Goal: Task Accomplishment & Management: Use online tool/utility

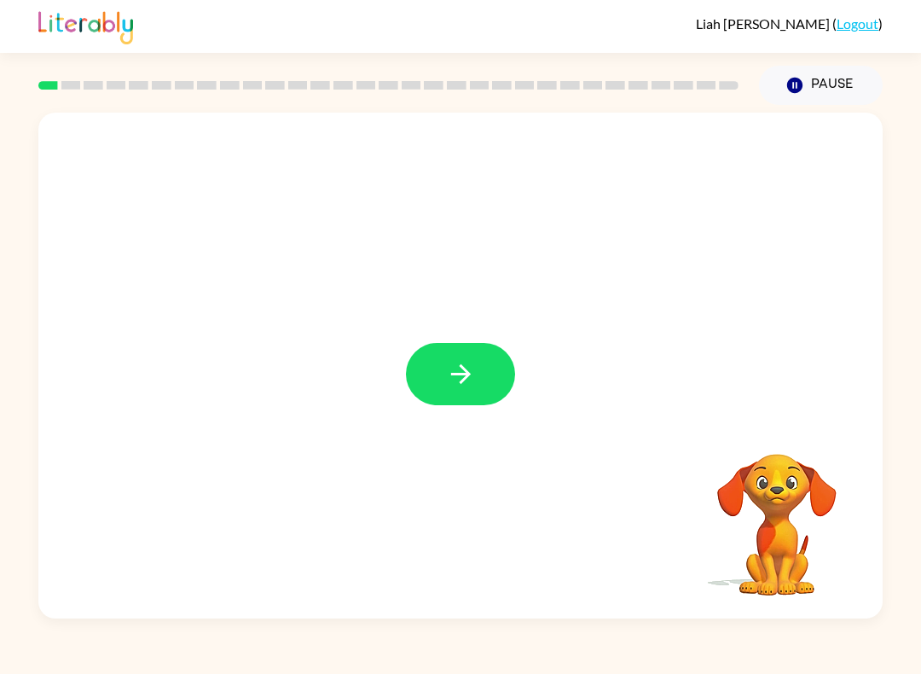
click at [470, 371] on icon "button" at bounding box center [461, 374] width 30 height 30
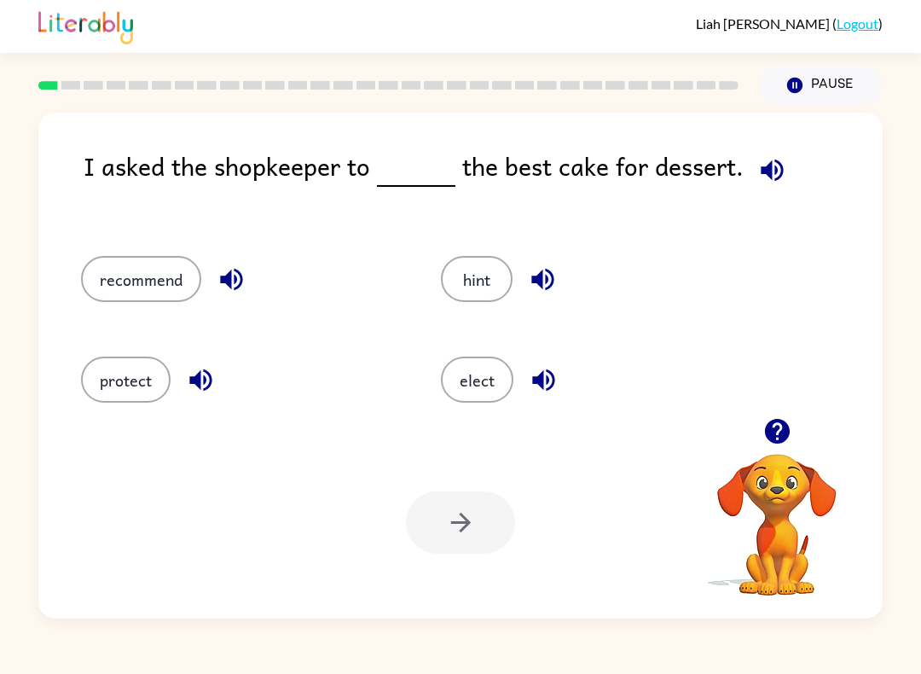
click at [758, 181] on icon "button" at bounding box center [772, 170] width 30 height 30
click at [159, 276] on button "recommend" at bounding box center [141, 279] width 120 height 46
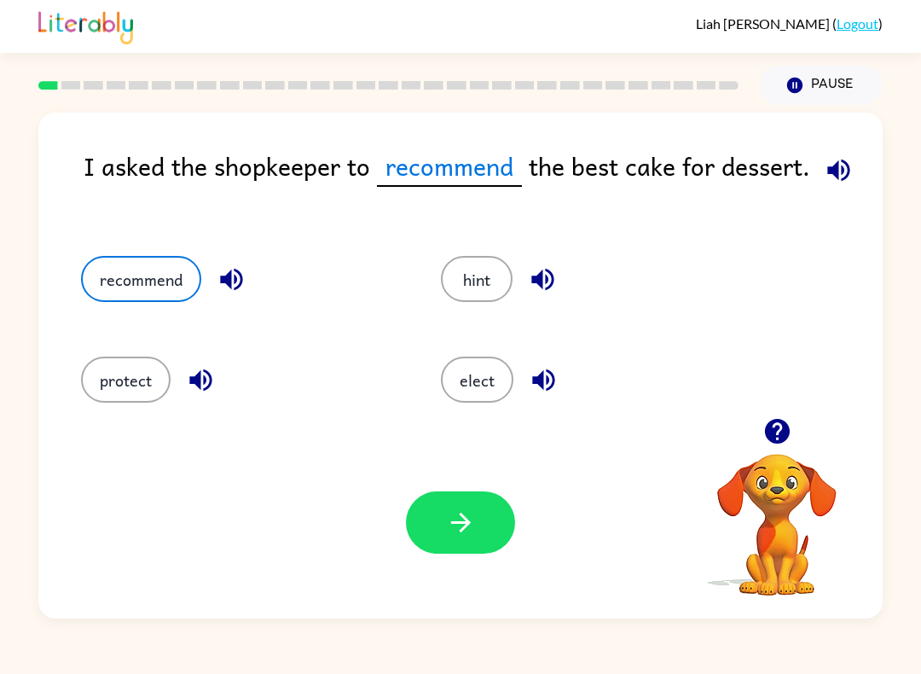
click at [847, 153] on button "button" at bounding box center [838, 169] width 43 height 43
click at [832, 166] on icon "button" at bounding box center [838, 170] width 22 height 22
click at [841, 160] on icon "button" at bounding box center [839, 170] width 30 height 30
click at [481, 379] on button "elect" at bounding box center [477, 379] width 72 height 46
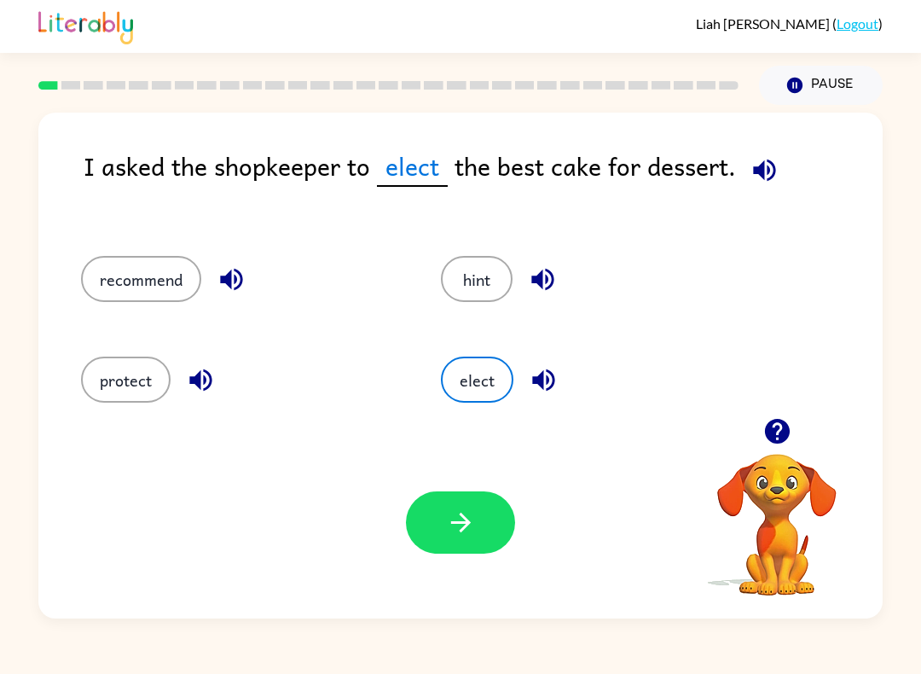
click at [472, 517] on icon "button" at bounding box center [461, 522] width 30 height 30
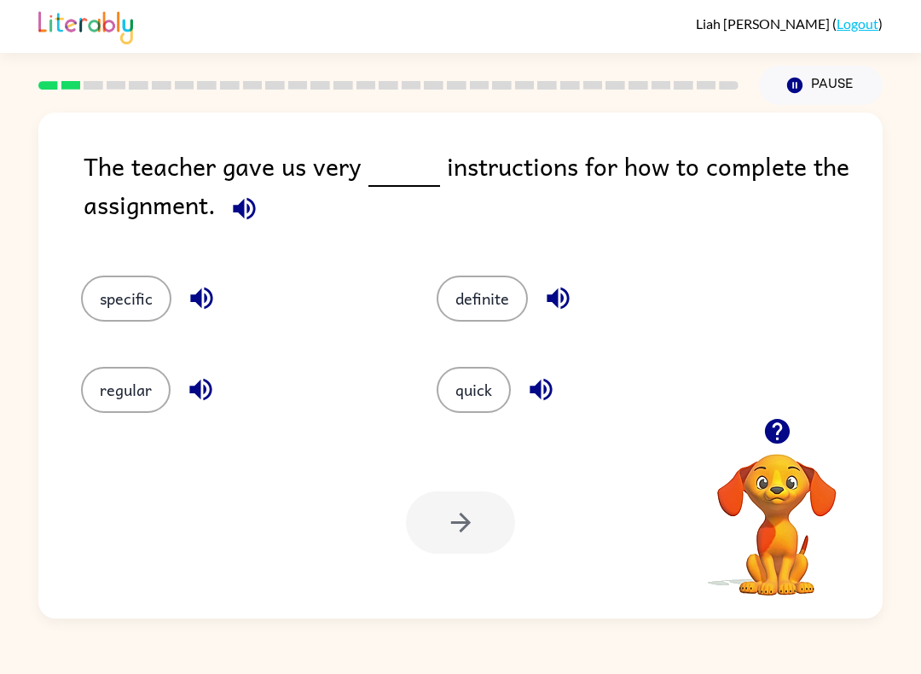
click at [247, 203] on icon "button" at bounding box center [244, 209] width 30 height 30
click at [126, 310] on button "specific" at bounding box center [126, 298] width 90 height 46
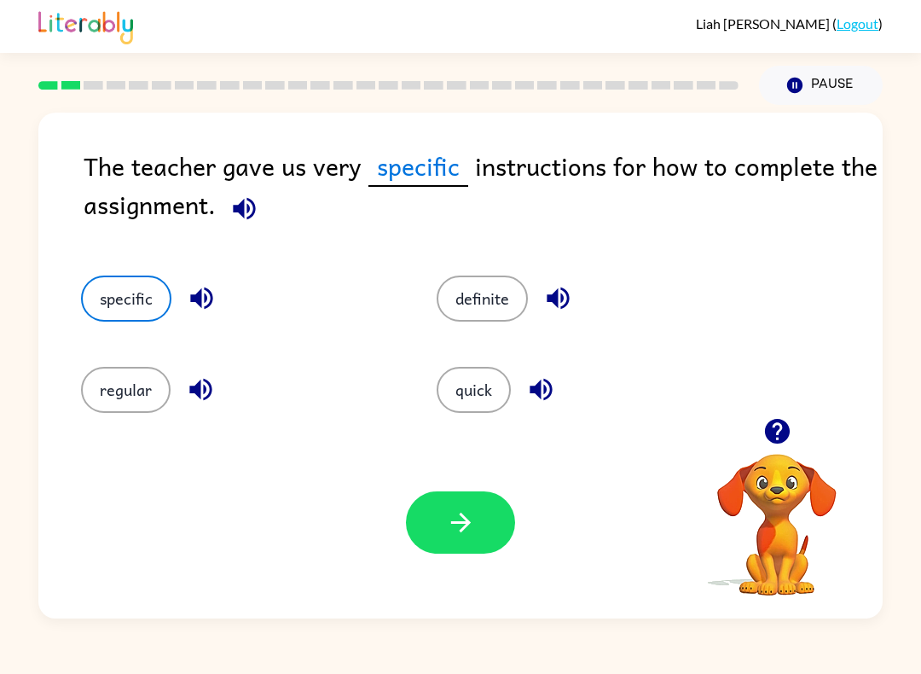
click at [463, 541] on button "button" at bounding box center [460, 522] width 109 height 62
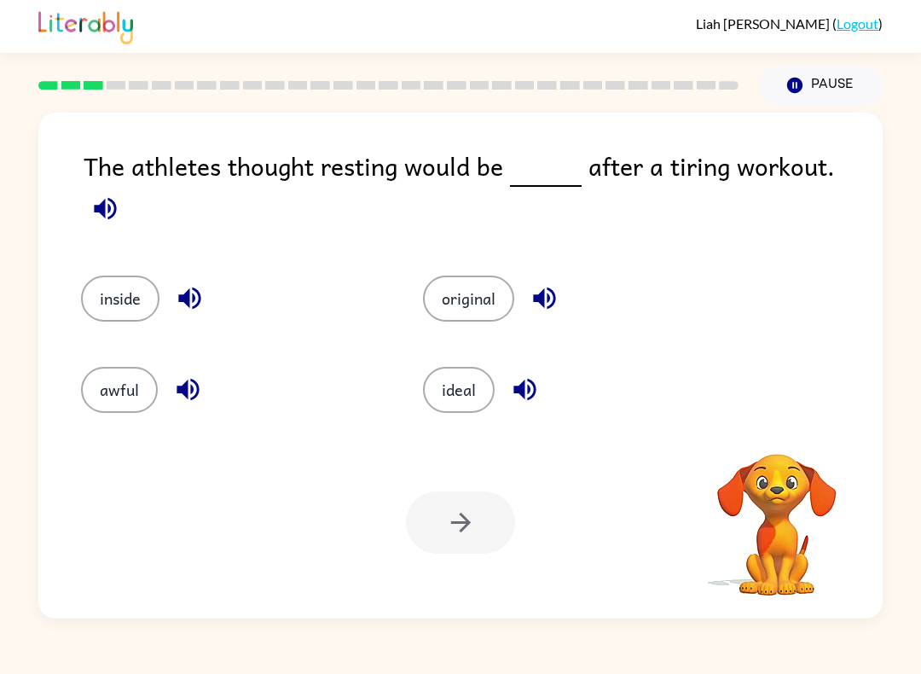
click at [116, 197] on icon "button" at bounding box center [105, 208] width 22 height 22
click at [479, 275] on button "original" at bounding box center [468, 298] width 91 height 46
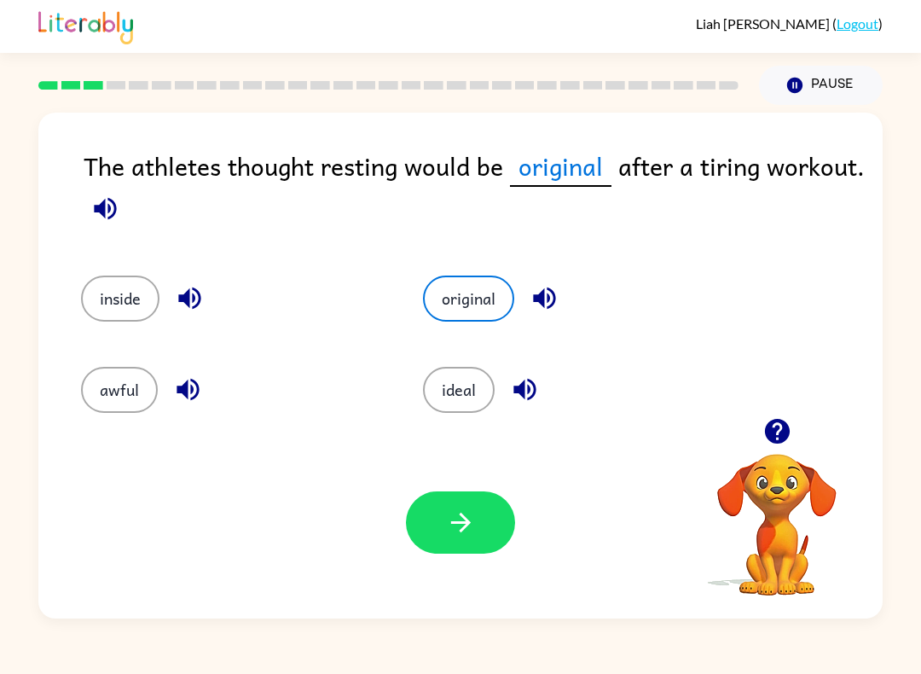
click at [478, 526] on button "button" at bounding box center [460, 522] width 109 height 62
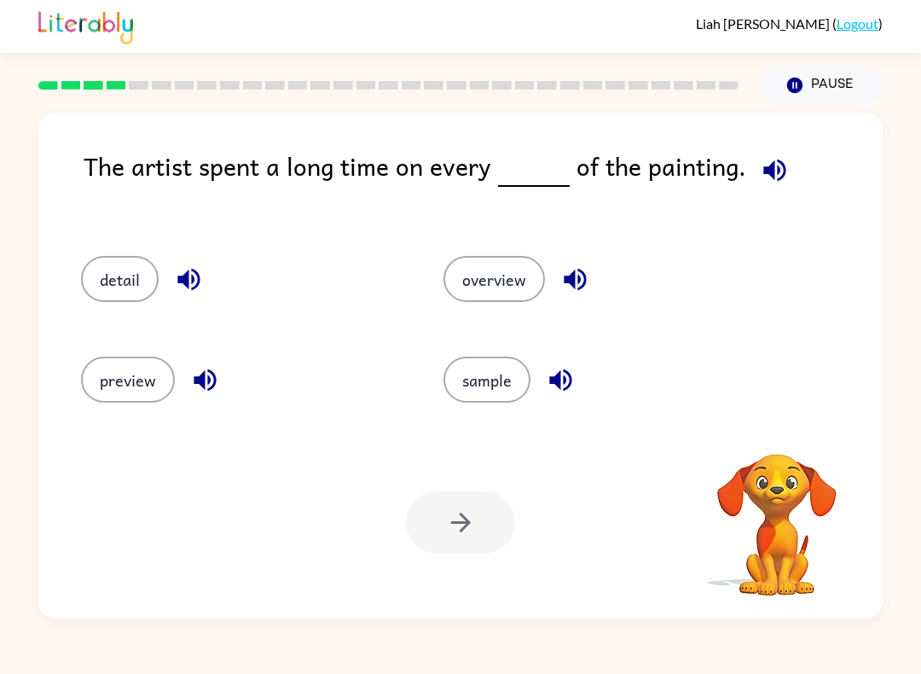
click at [766, 177] on icon "button" at bounding box center [774, 170] width 22 height 22
click at [779, 176] on icon "button" at bounding box center [775, 170] width 30 height 30
click at [139, 273] on button "detail" at bounding box center [120, 279] width 78 height 46
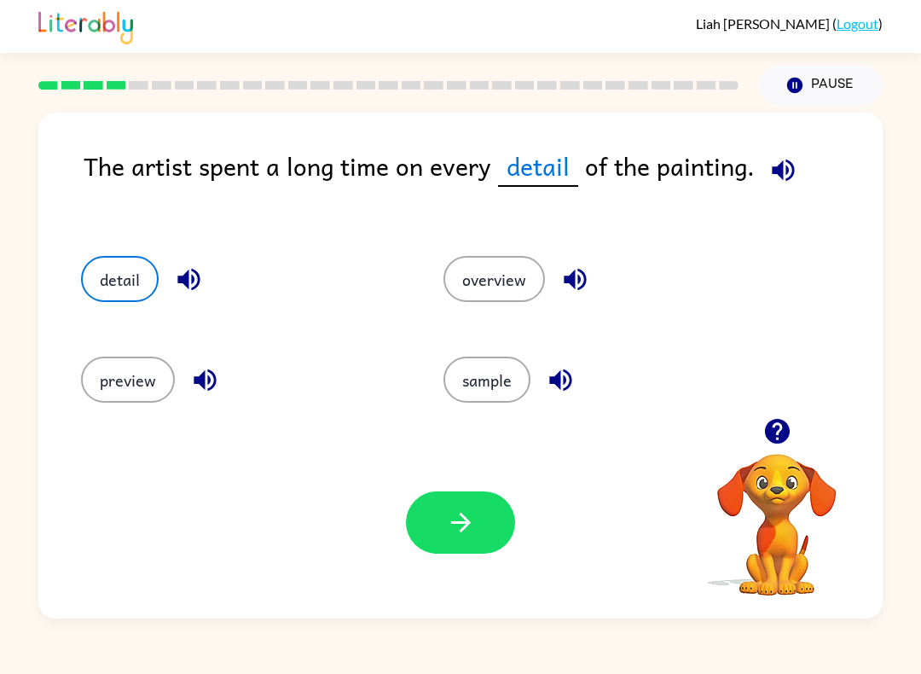
click at [487, 526] on button "button" at bounding box center [460, 522] width 109 height 62
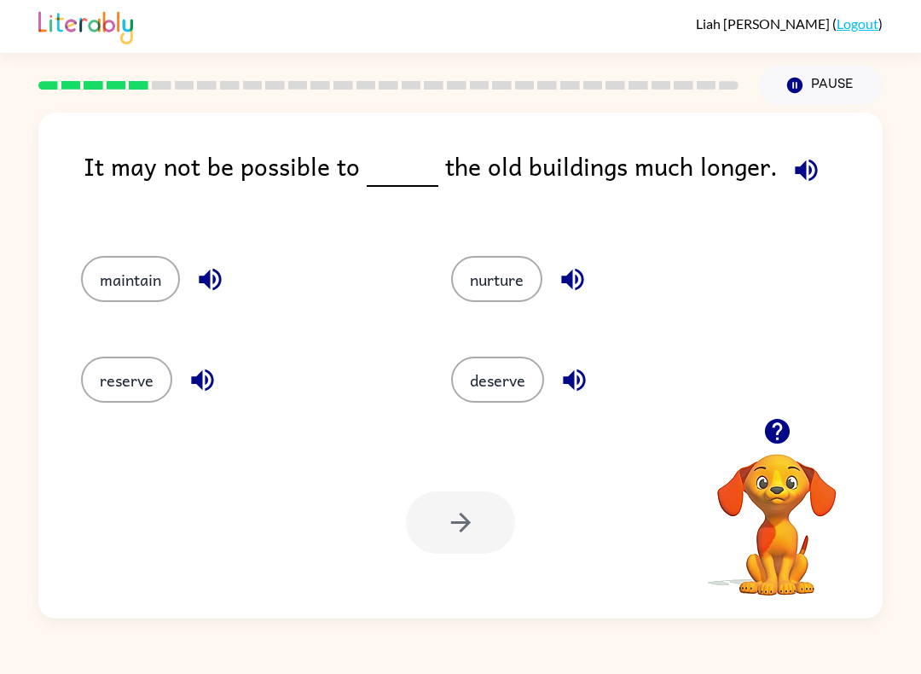
click at [807, 163] on icon "button" at bounding box center [806, 170] width 30 height 30
click at [796, 173] on icon "button" at bounding box center [806, 170] width 22 height 22
click at [795, 175] on icon "button" at bounding box center [806, 170] width 22 height 22
click at [145, 383] on button "reserve" at bounding box center [126, 379] width 91 height 46
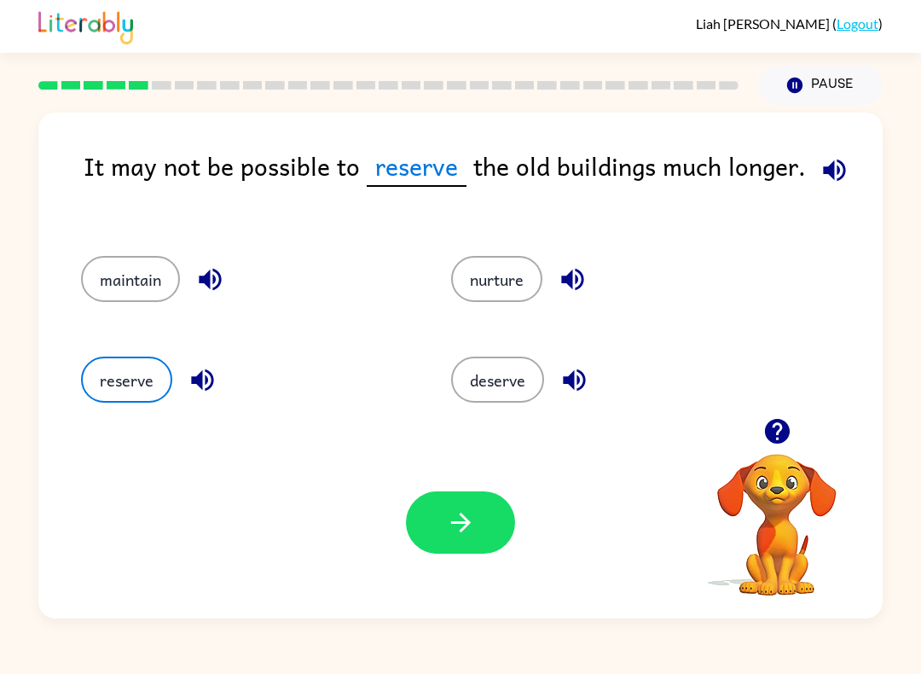
click at [479, 528] on button "button" at bounding box center [460, 522] width 109 height 62
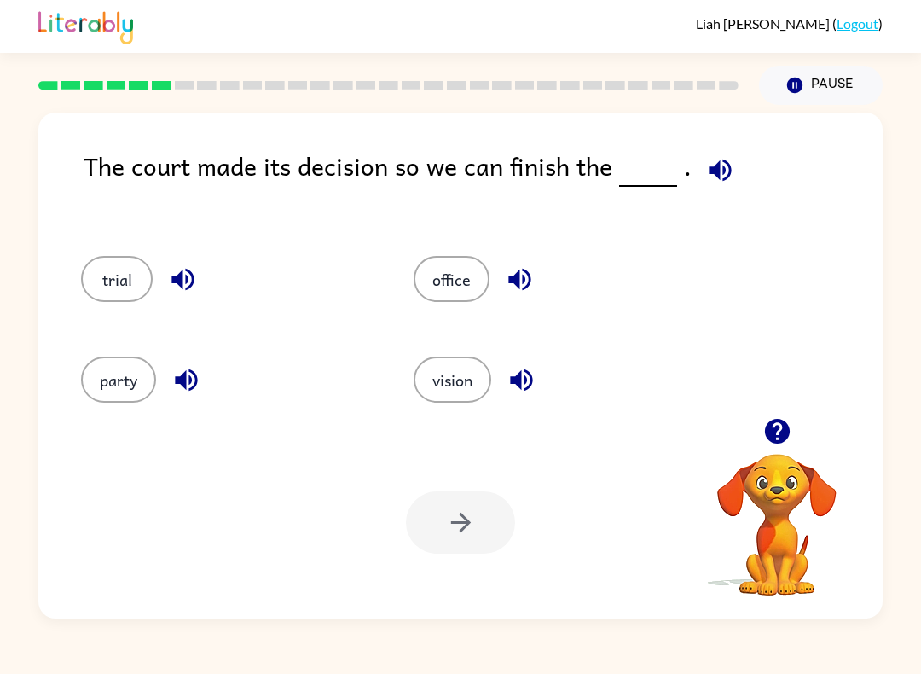
click at [709, 175] on icon "button" at bounding box center [720, 170] width 22 height 22
click at [114, 333] on div "party" at bounding box center [215, 374] width 333 height 101
click at [453, 371] on button "vision" at bounding box center [453, 379] width 78 height 46
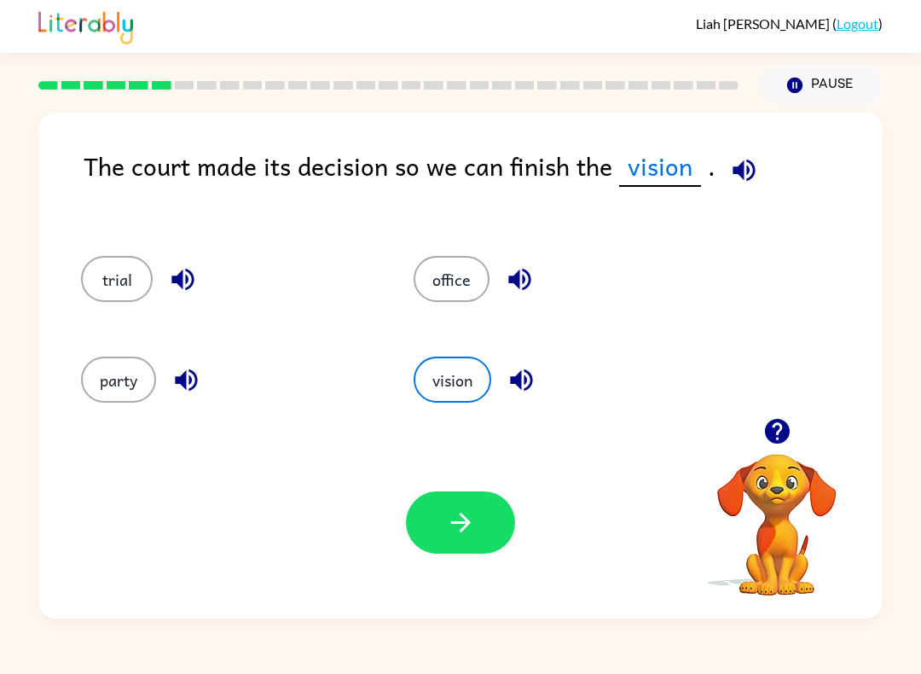
click at [463, 484] on div "Your browser must support playing .mp4 files to use Literably. Please try using…" at bounding box center [460, 522] width 844 height 192
click at [466, 503] on button "button" at bounding box center [460, 522] width 109 height 62
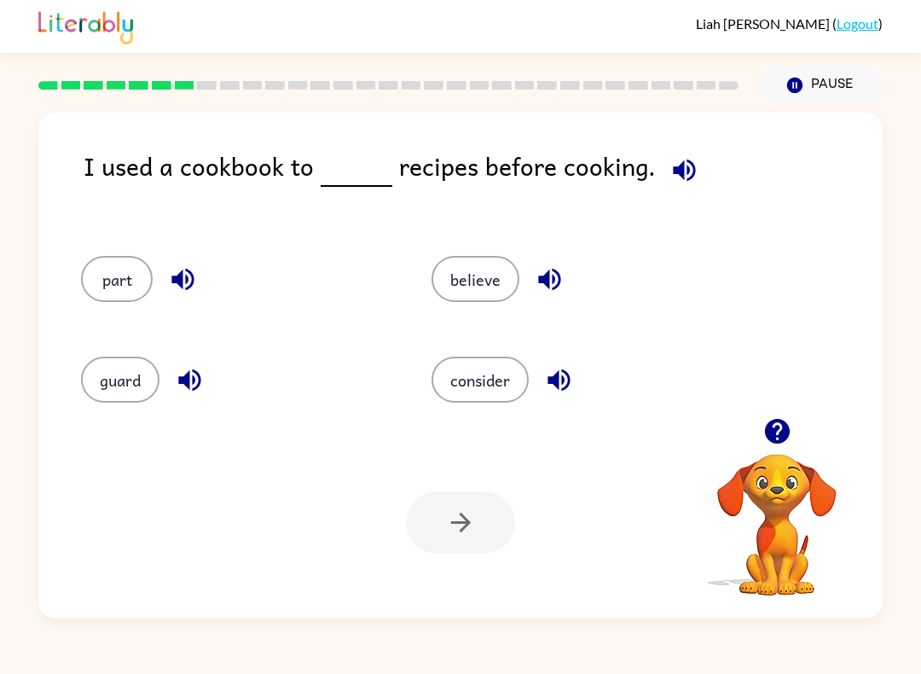
click at [688, 156] on icon "button" at bounding box center [684, 170] width 30 height 30
click at [696, 171] on button "button" at bounding box center [684, 169] width 43 height 43
click at [509, 387] on button "consider" at bounding box center [479, 379] width 97 height 46
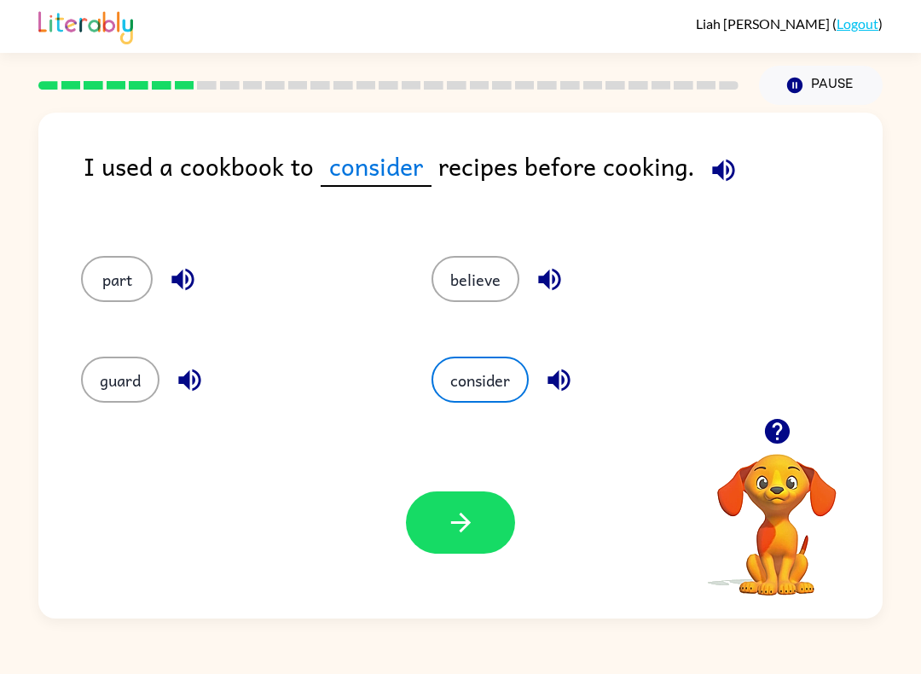
click at [462, 517] on icon "button" at bounding box center [460, 522] width 20 height 20
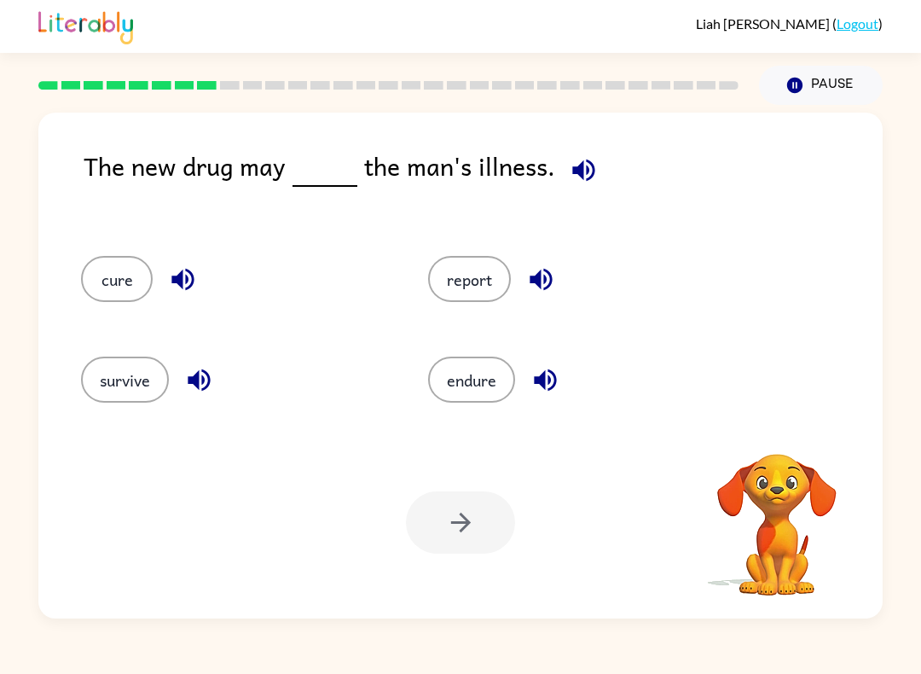
click at [569, 166] on icon "button" at bounding box center [584, 170] width 30 height 30
click at [587, 169] on icon "button" at bounding box center [584, 170] width 30 height 30
click at [483, 379] on button "endure" at bounding box center [471, 379] width 87 height 46
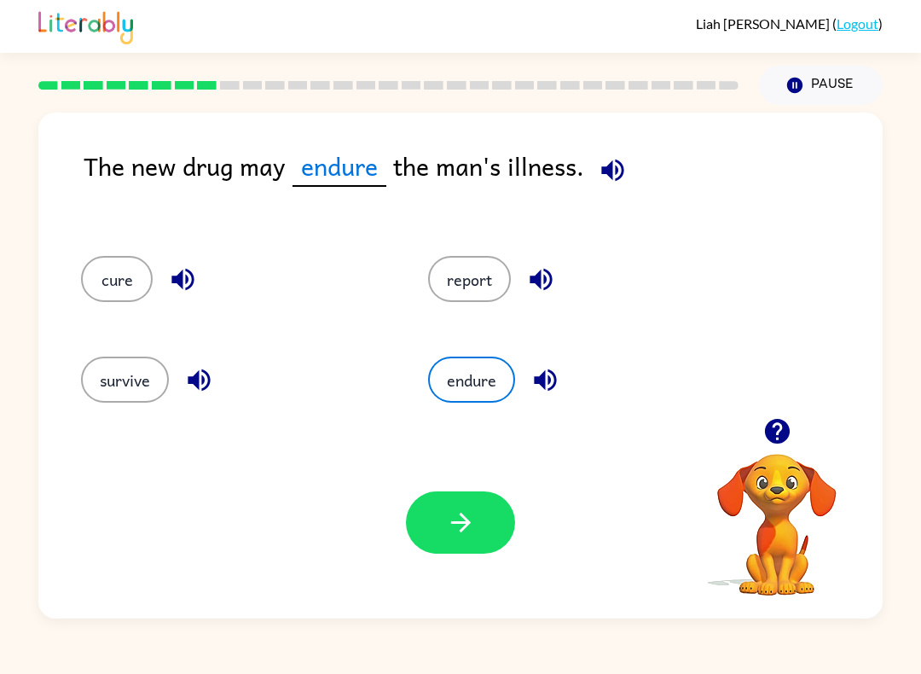
click at [130, 265] on button "cure" at bounding box center [117, 279] width 72 height 46
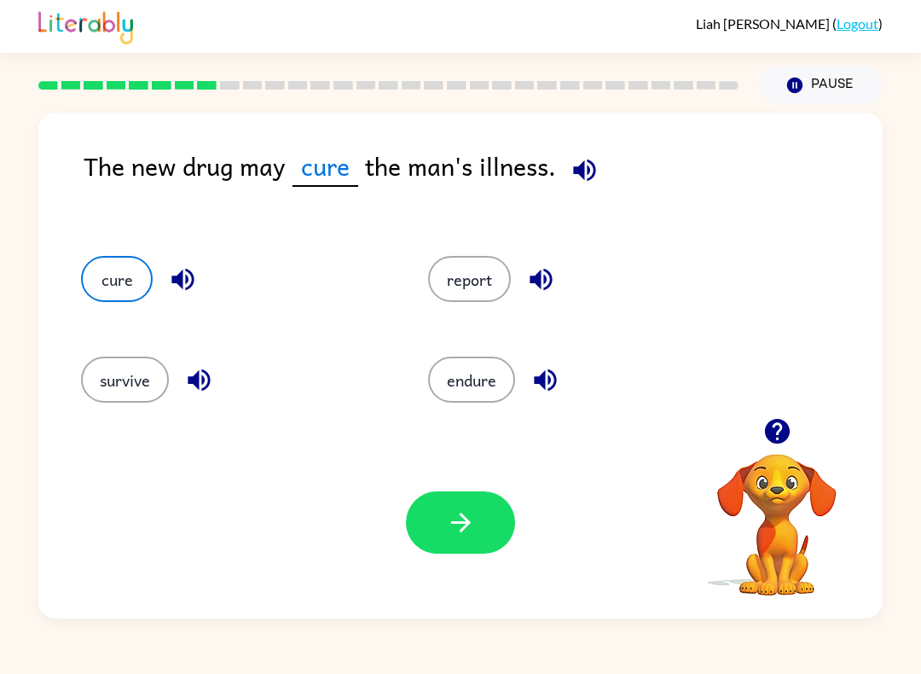
click at [478, 535] on button "button" at bounding box center [460, 522] width 109 height 62
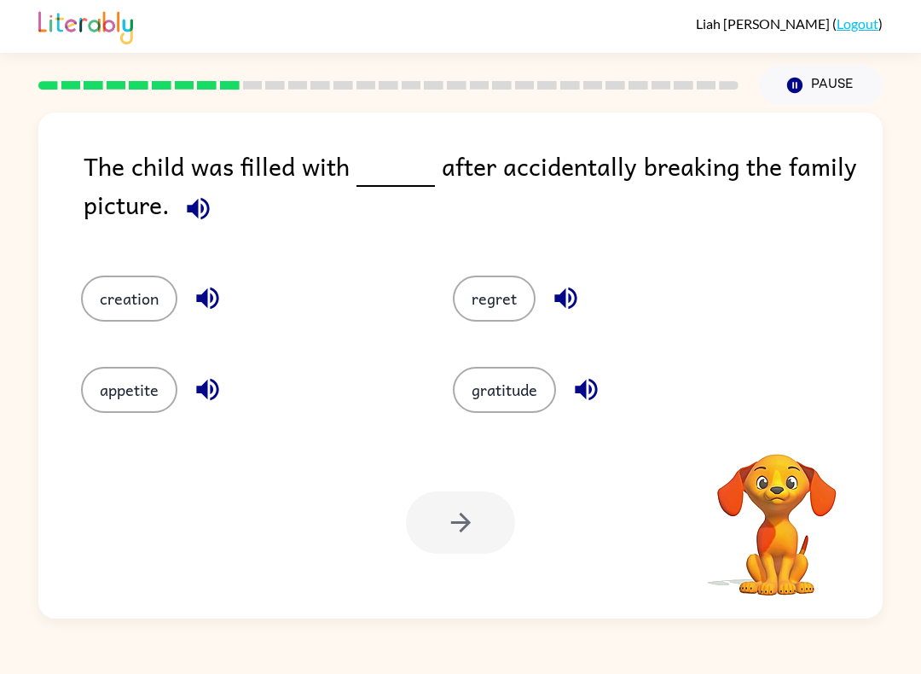
click at [771, 462] on video "Your browser must support playing .mp4 files to use Literably. Please try using…" at bounding box center [777, 512] width 171 height 171
click at [216, 214] on button "button" at bounding box center [198, 208] width 43 height 43
click at [211, 208] on icon "button" at bounding box center [198, 209] width 30 height 30
click at [190, 219] on icon "button" at bounding box center [198, 209] width 30 height 30
click at [153, 395] on button "appetite" at bounding box center [129, 390] width 96 height 46
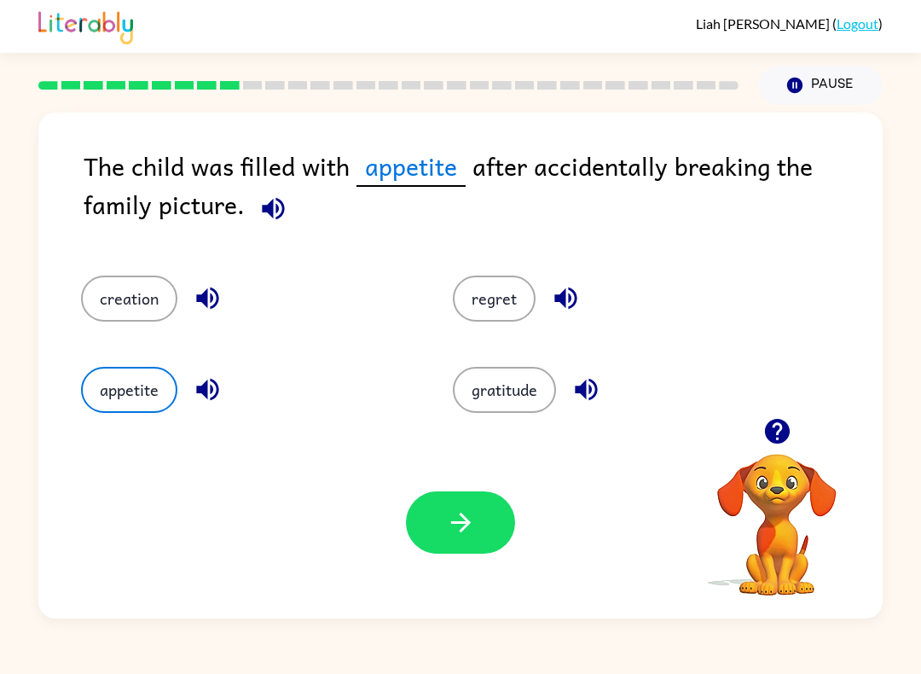
click at [477, 541] on button "button" at bounding box center [460, 522] width 109 height 62
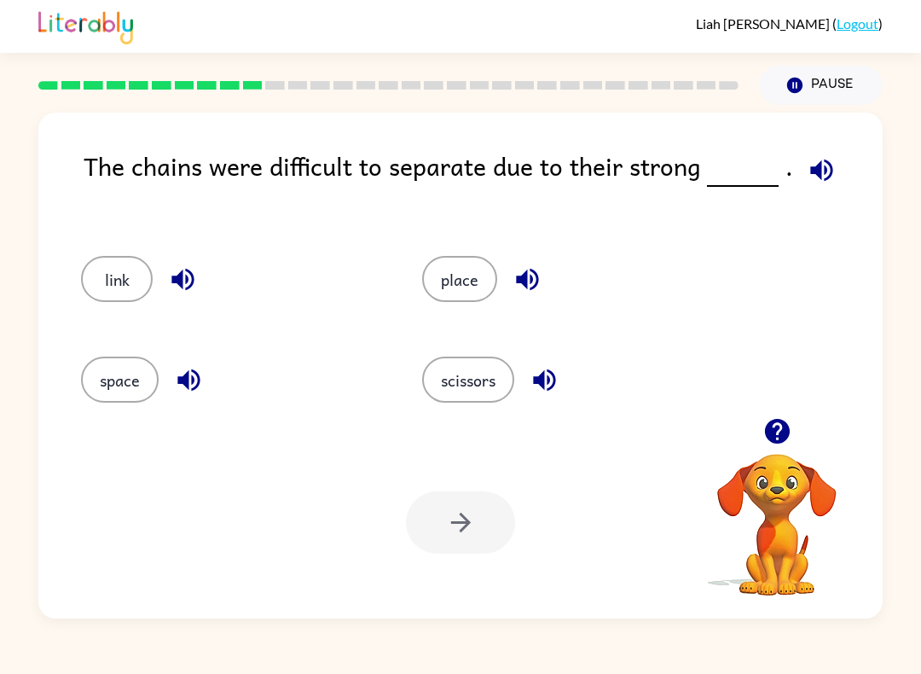
click at [818, 166] on icon "button" at bounding box center [822, 170] width 30 height 30
click at [807, 177] on icon "button" at bounding box center [822, 170] width 30 height 30
click at [821, 188] on button "button" at bounding box center [821, 169] width 43 height 43
click at [818, 167] on icon "button" at bounding box center [822, 170] width 30 height 30
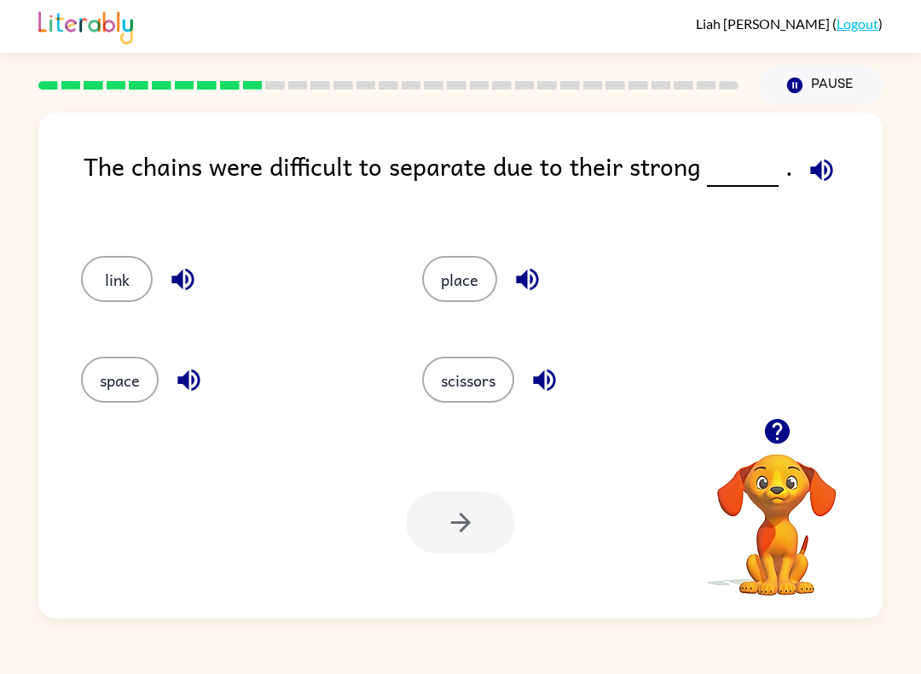
click at [468, 277] on button "place" at bounding box center [459, 279] width 75 height 46
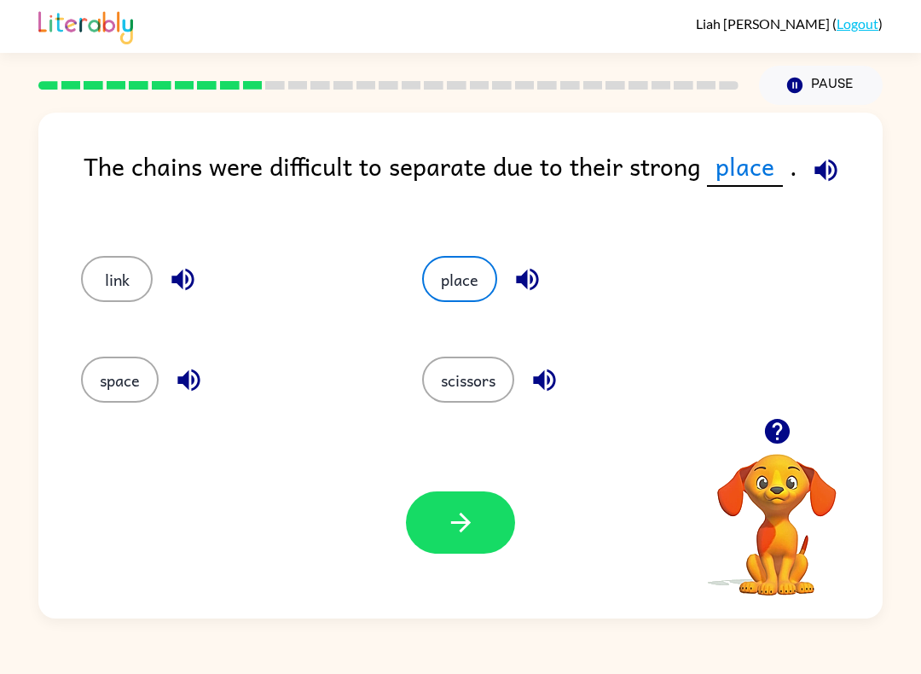
click at [470, 518] on icon "button" at bounding box center [461, 522] width 30 height 30
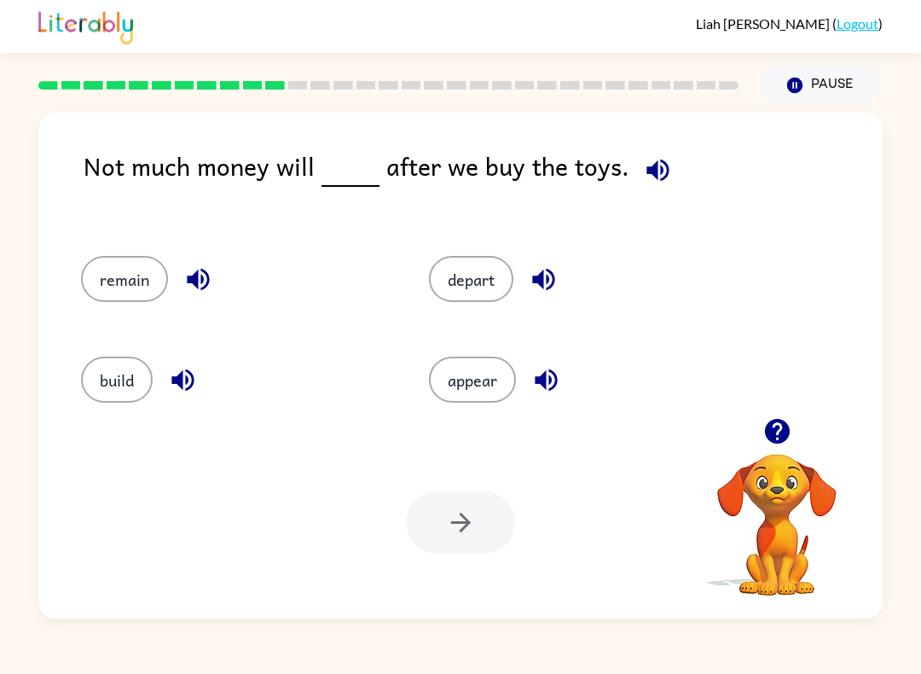
click at [127, 273] on button "remain" at bounding box center [124, 279] width 87 height 46
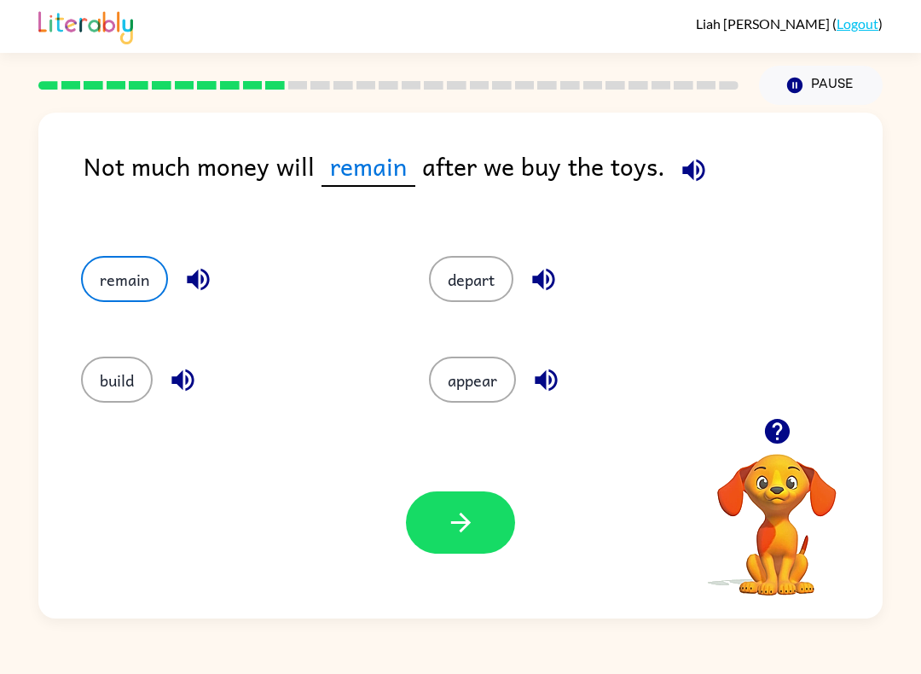
click at [491, 521] on button "button" at bounding box center [460, 522] width 109 height 62
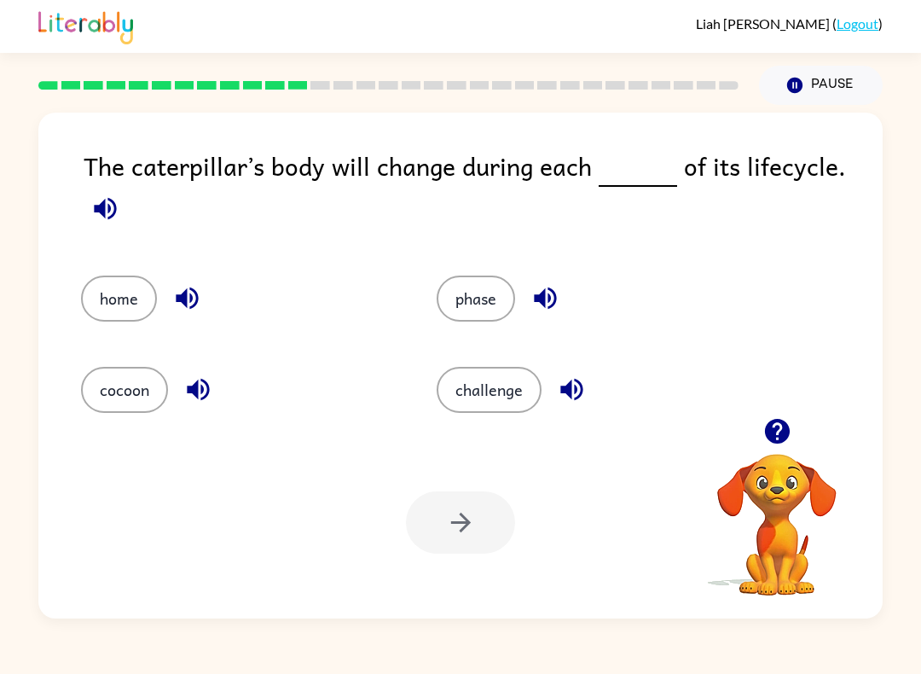
click at [493, 301] on button "phase" at bounding box center [476, 298] width 78 height 46
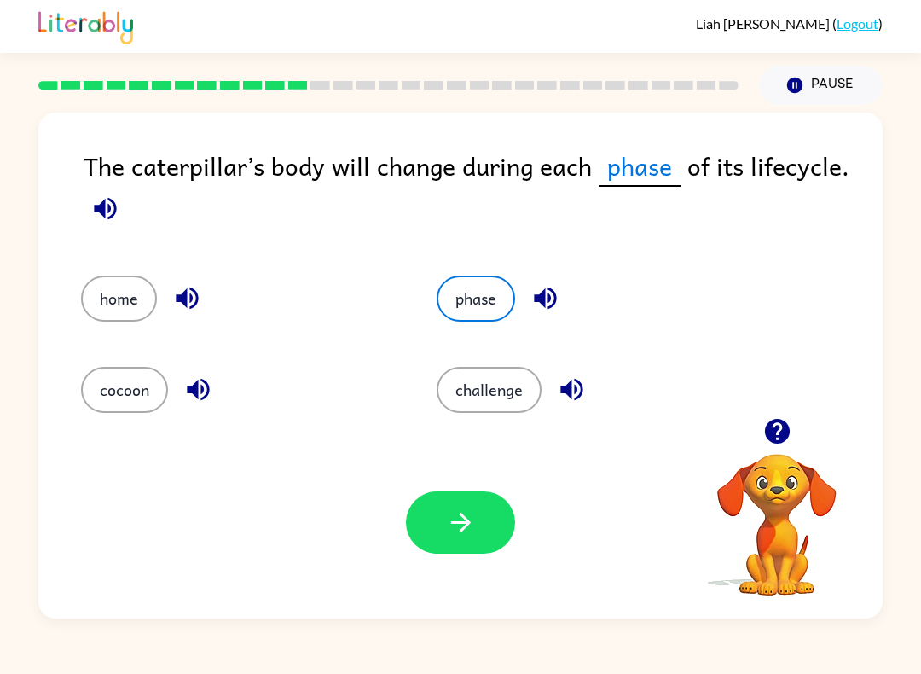
click at [466, 517] on icon "button" at bounding box center [461, 522] width 30 height 30
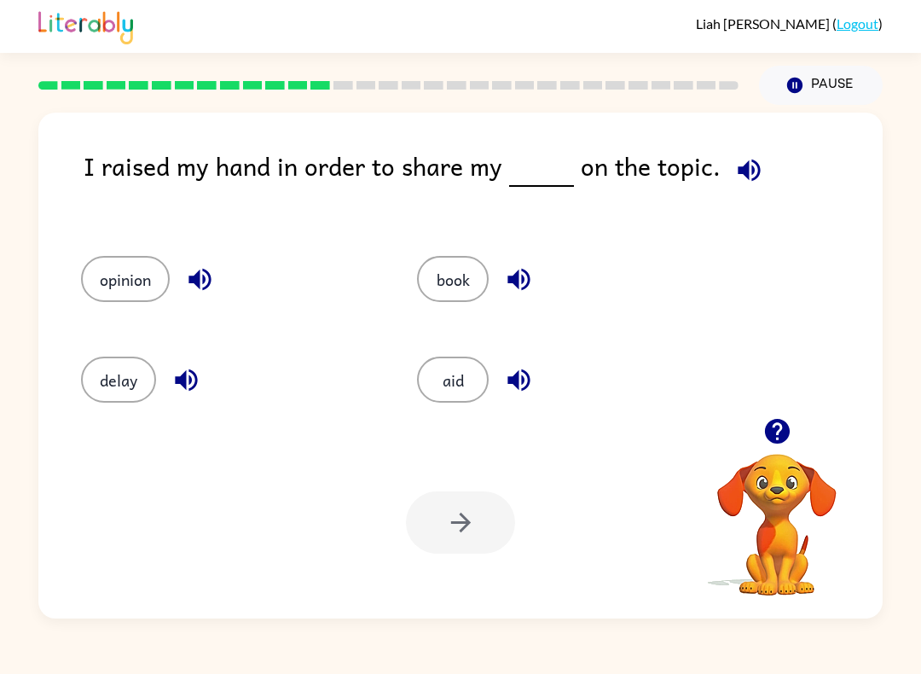
click at [124, 266] on button "opinion" at bounding box center [125, 279] width 89 height 46
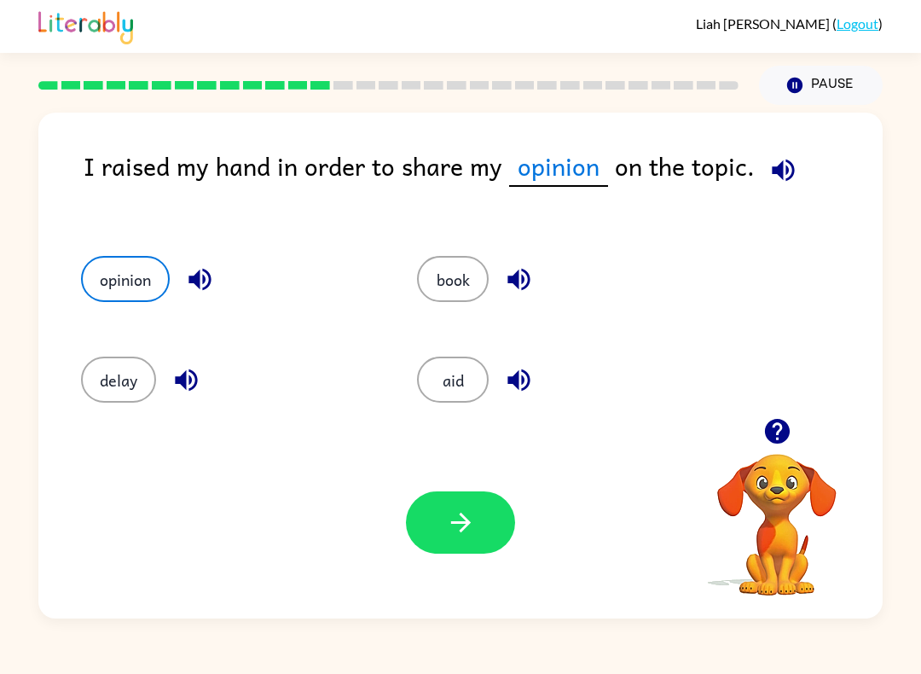
click at [482, 517] on button "button" at bounding box center [460, 522] width 109 height 62
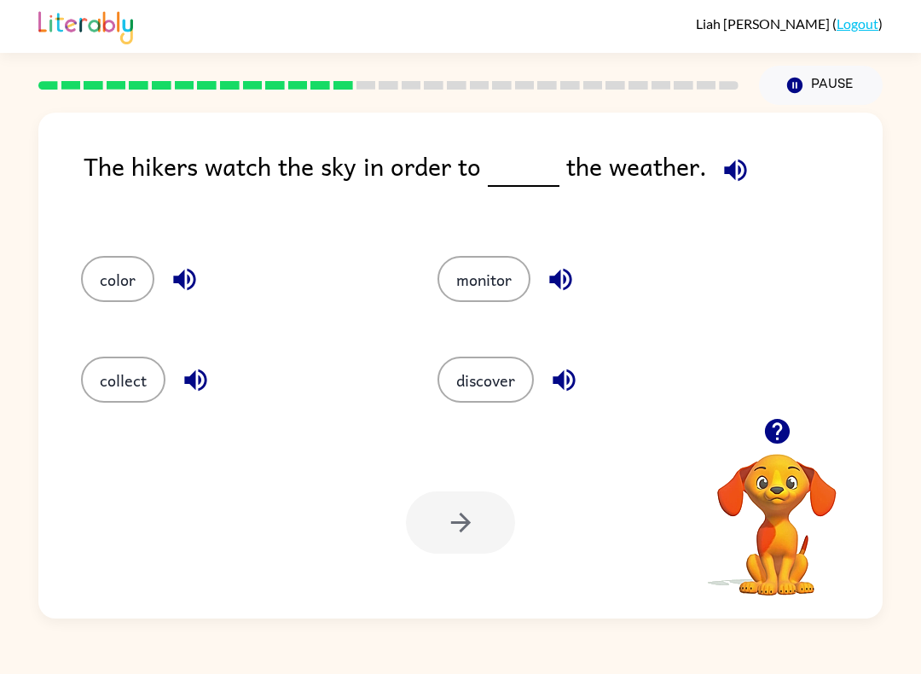
click at [514, 392] on button "discover" at bounding box center [485, 379] width 96 height 46
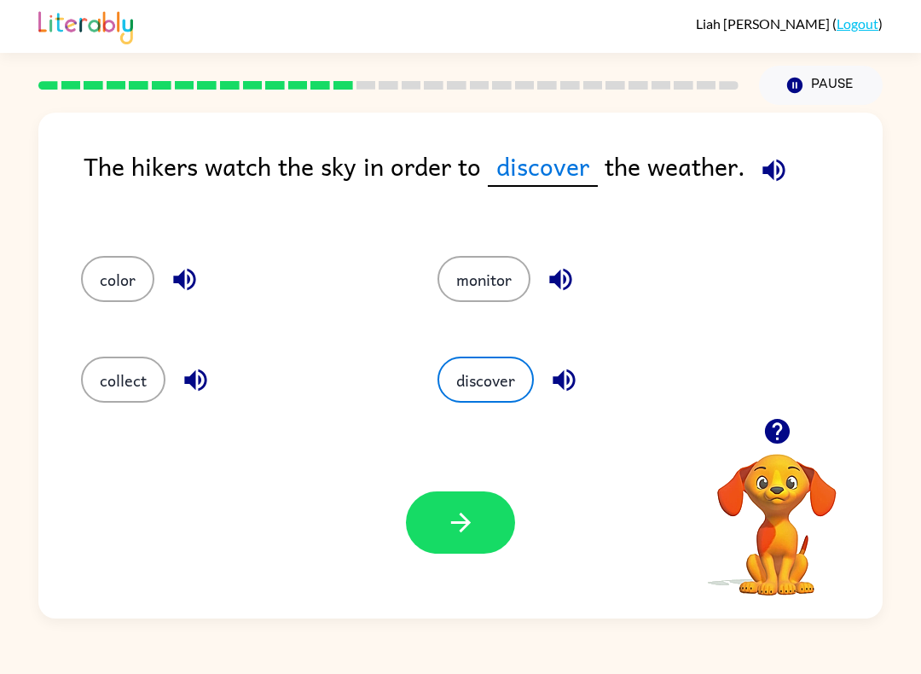
click at [473, 514] on icon "button" at bounding box center [461, 522] width 30 height 30
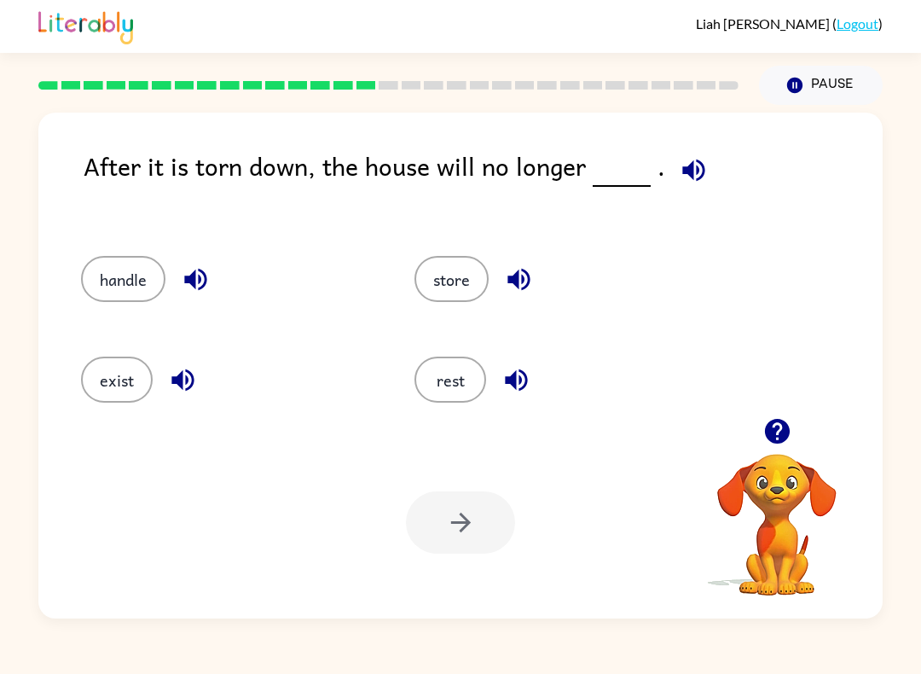
click at [148, 265] on button "handle" at bounding box center [123, 279] width 84 height 46
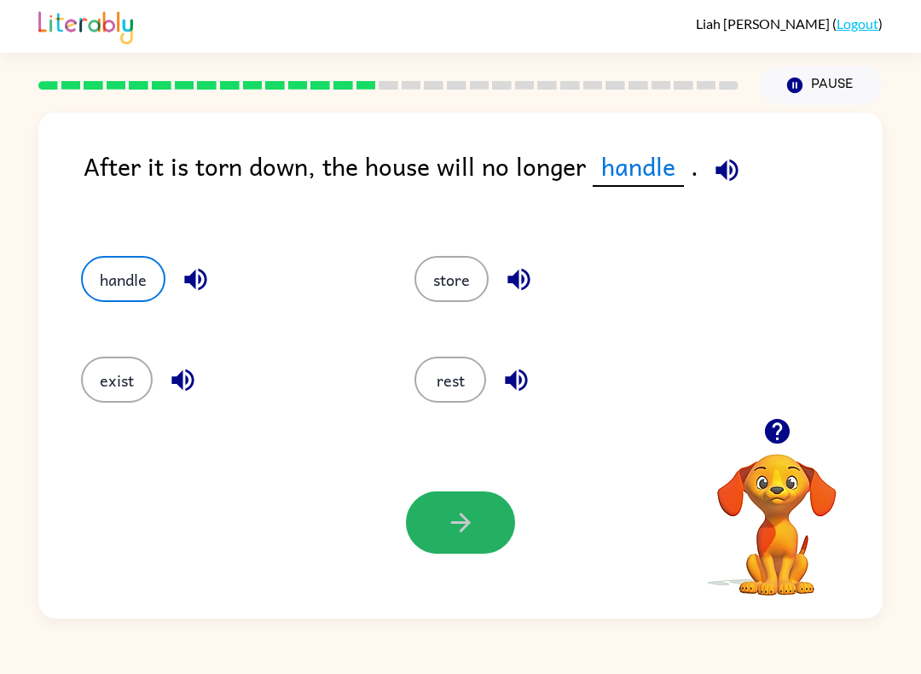
click at [495, 537] on button "button" at bounding box center [460, 522] width 109 height 62
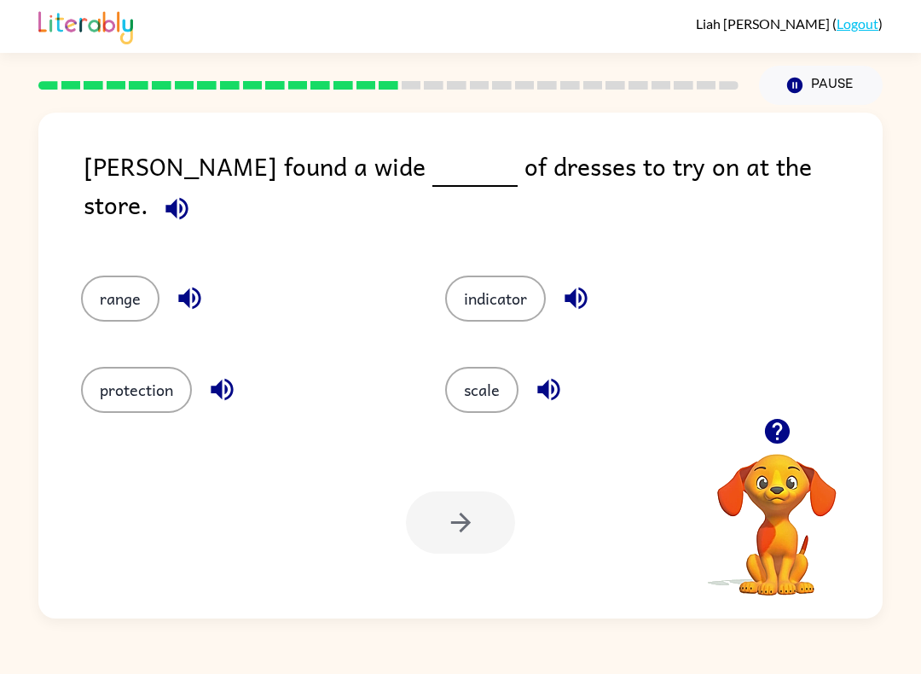
click at [532, 282] on button "indicator" at bounding box center [495, 298] width 101 height 46
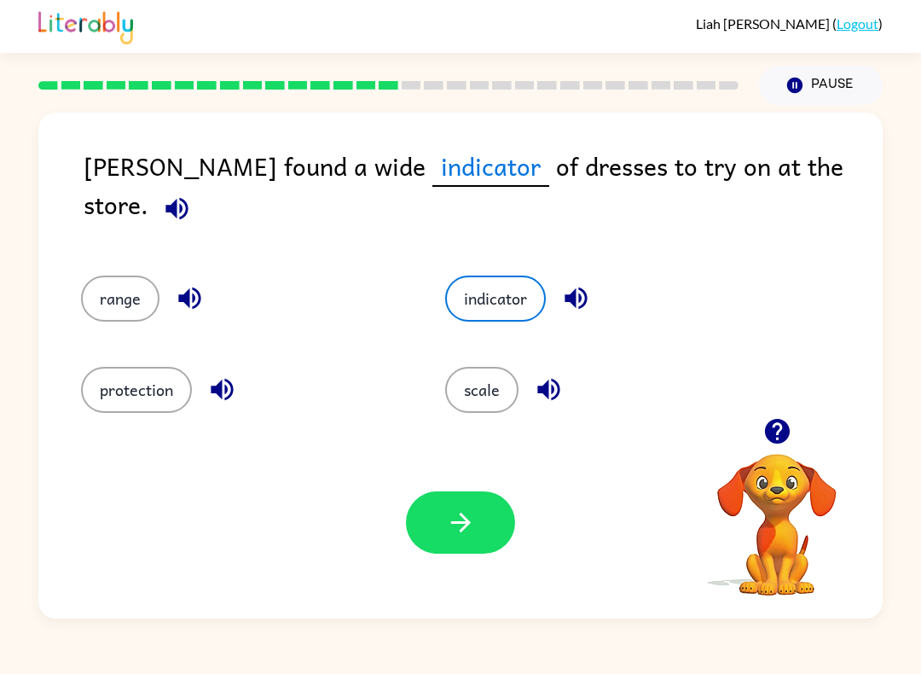
click at [473, 553] on button "button" at bounding box center [460, 522] width 109 height 62
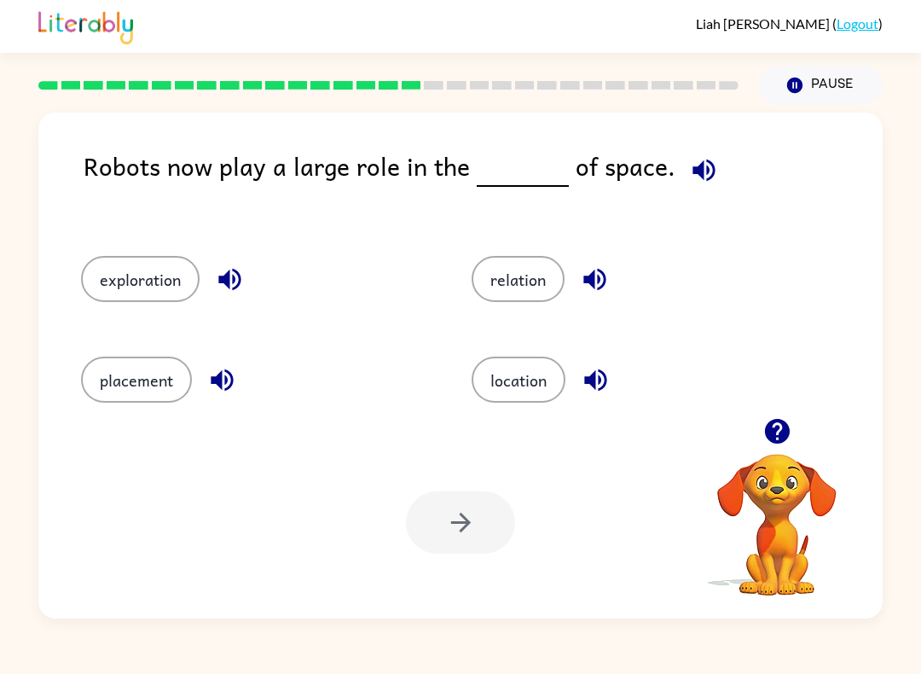
click at [216, 172] on div "Robots now play a large role in the of space." at bounding box center [483, 184] width 799 height 75
click at [263, 171] on div "Robots now play a large role in the of space." at bounding box center [483, 184] width 799 height 75
click at [260, 194] on div "Robots now play a large role in the of space." at bounding box center [483, 184] width 799 height 75
click at [324, 207] on div "Robots now play a large role in the of space." at bounding box center [483, 184] width 799 height 75
click at [391, 181] on div "Robots now play a large role in the of space." at bounding box center [483, 184] width 799 height 75
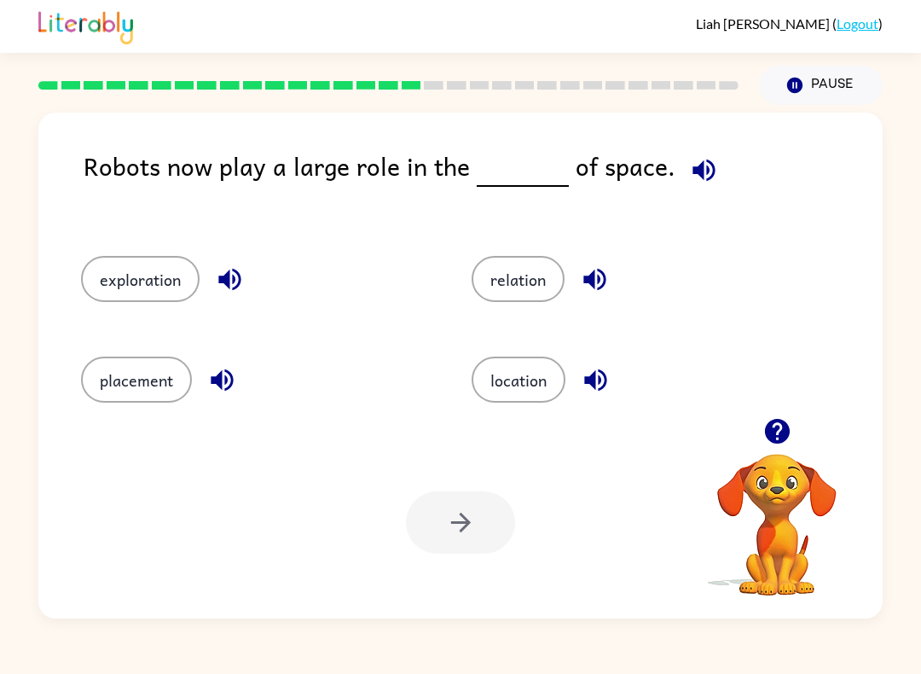
click at [459, 206] on div "Robots now play a large role in the of space." at bounding box center [483, 184] width 799 height 75
click at [168, 391] on button "placement" at bounding box center [136, 379] width 111 height 46
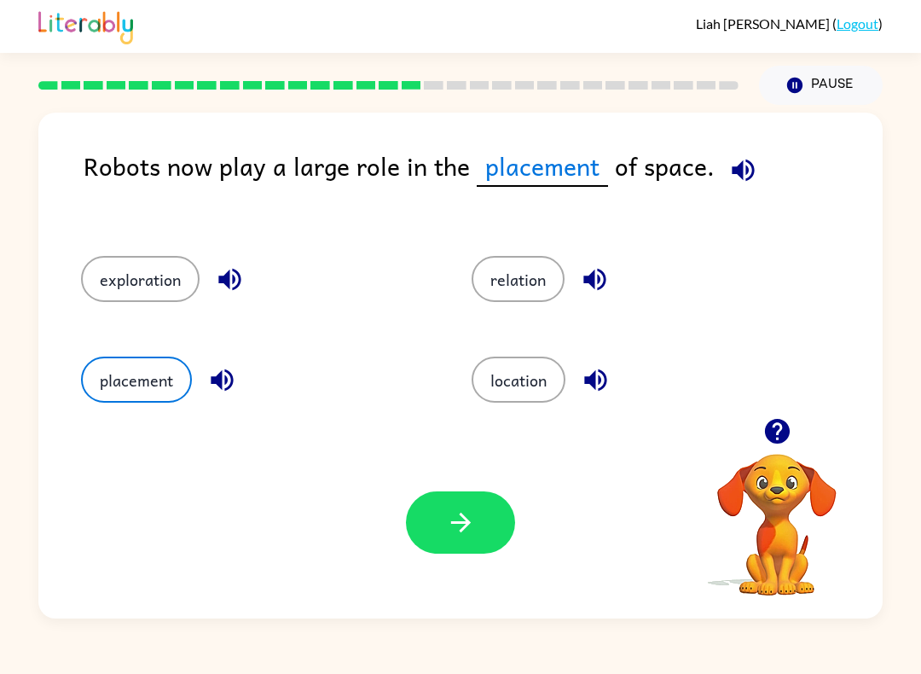
click at [462, 527] on icon "button" at bounding box center [461, 522] width 30 height 30
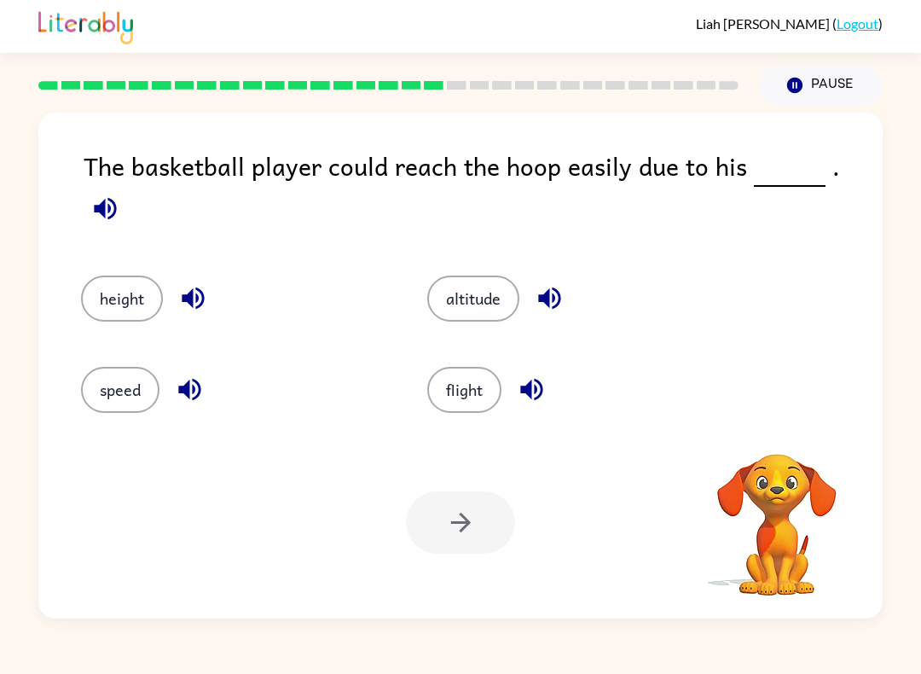
click at [475, 487] on div "Your browser must support playing .mp4 files to use Literably. Please try using…" at bounding box center [460, 522] width 844 height 192
click at [505, 284] on button "altitude" at bounding box center [473, 298] width 92 height 46
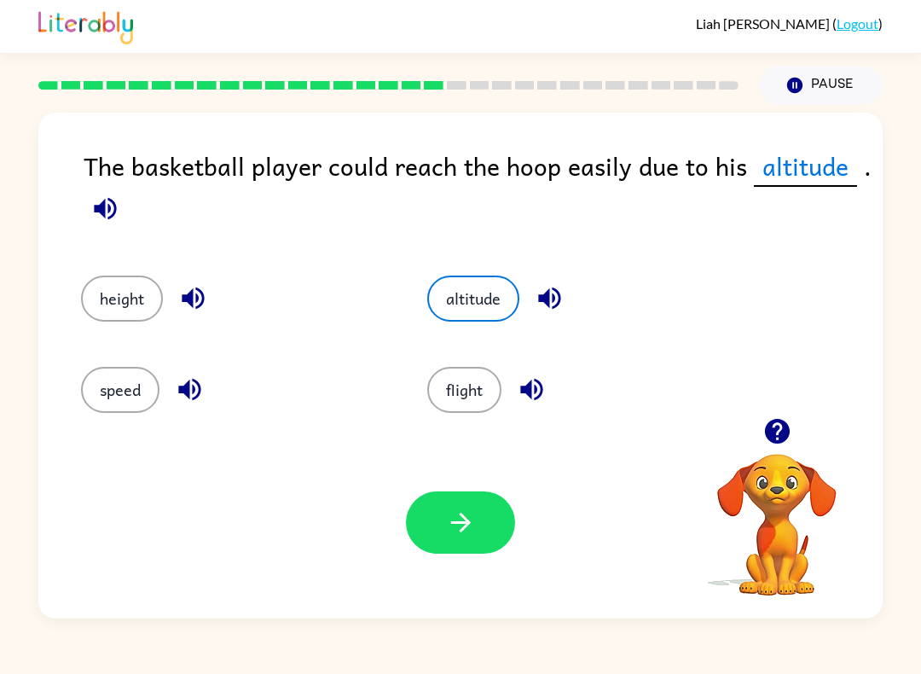
click at [457, 501] on button "button" at bounding box center [460, 522] width 109 height 62
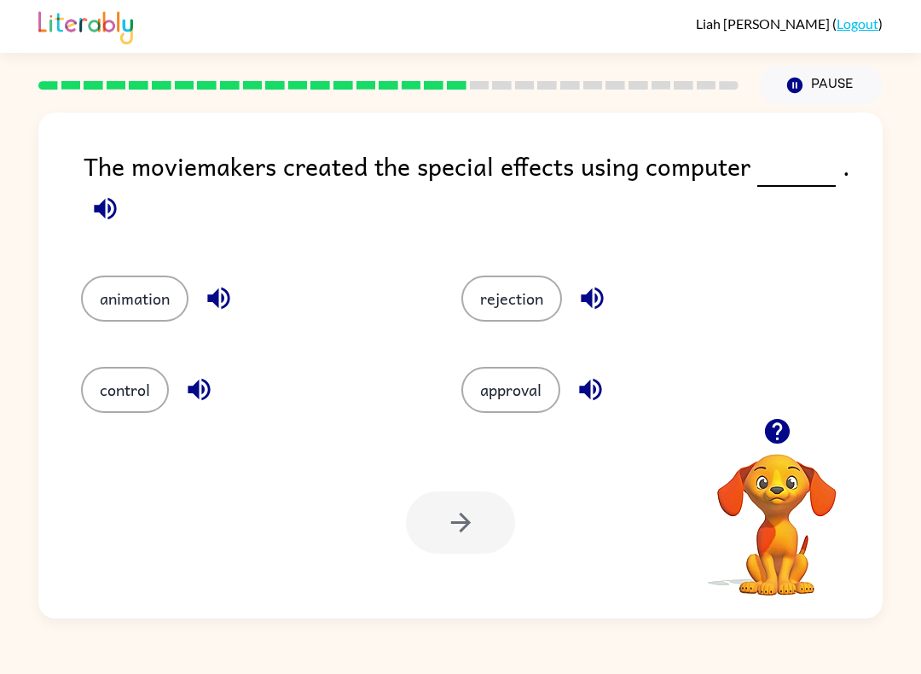
click at [100, 402] on button "control" at bounding box center [125, 390] width 88 height 46
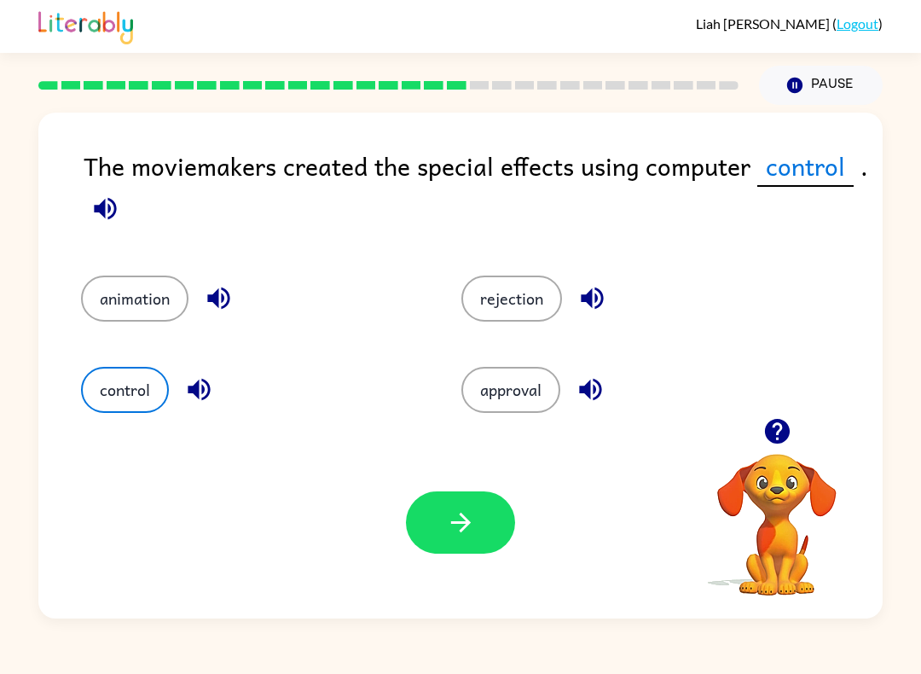
click at [489, 518] on button "button" at bounding box center [460, 522] width 109 height 62
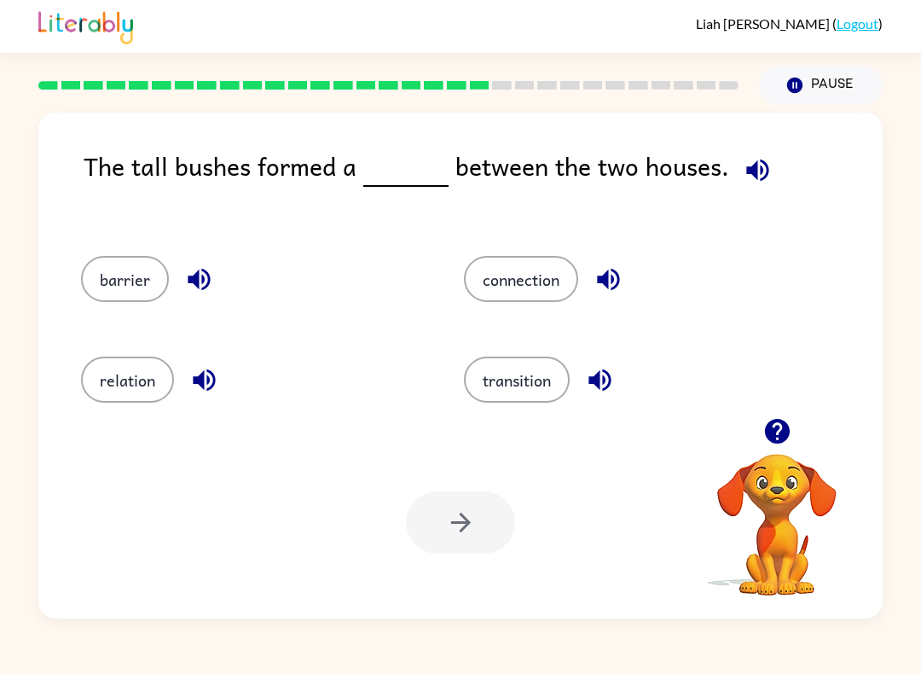
click at [339, 212] on div "The tall bushes formed a between the two houses." at bounding box center [483, 184] width 799 height 75
click at [543, 385] on button "transition" at bounding box center [517, 379] width 106 height 46
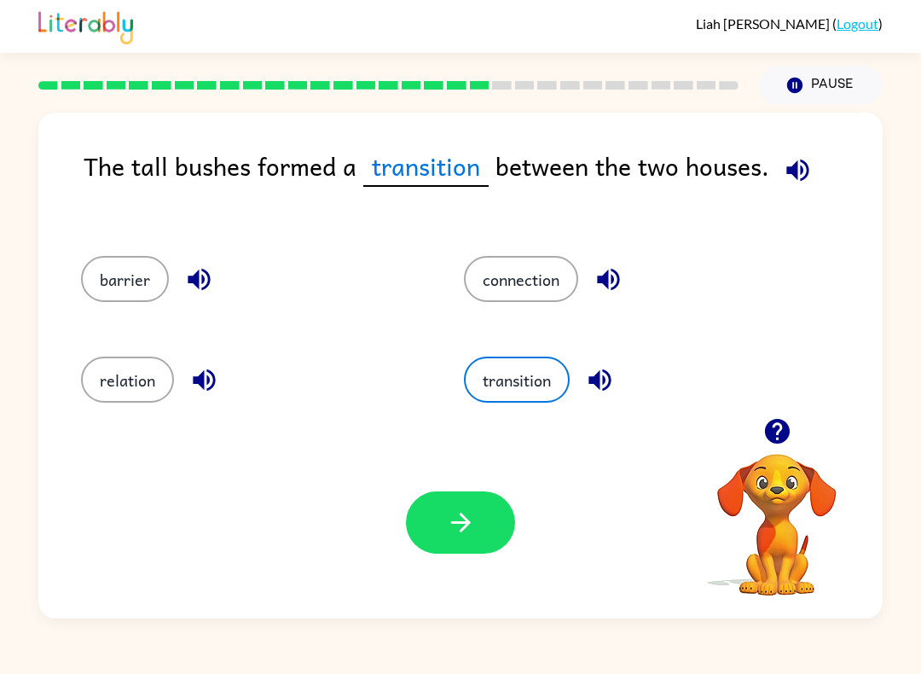
click at [437, 532] on button "button" at bounding box center [460, 522] width 109 height 62
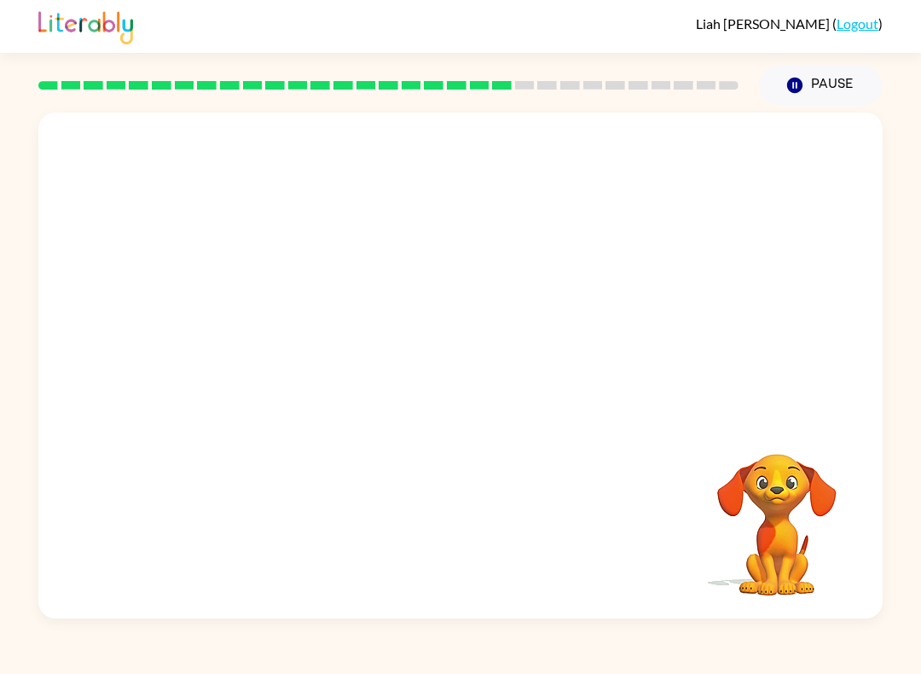
click at [305, 372] on video "Your browser must support playing .mp4 files to use Literably. Please try using…" at bounding box center [460, 265] width 844 height 305
click at [301, 345] on video "Your browser must support playing .mp4 files to use Literably. Please try using…" at bounding box center [460, 265] width 844 height 305
click at [300, 345] on video "Your browser must support playing .mp4 files to use Literably. Please try using…" at bounding box center [460, 265] width 844 height 305
click at [304, 344] on video "Your browser must support playing .mp4 files to use Literably. Please try using…" at bounding box center [460, 265] width 844 height 305
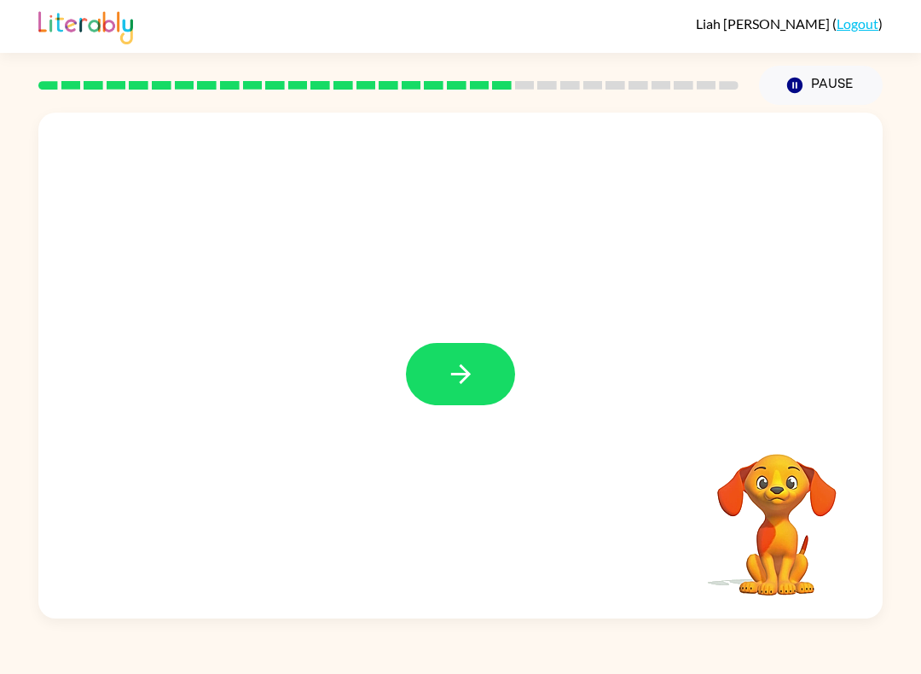
click at [489, 405] on button "button" at bounding box center [460, 374] width 109 height 62
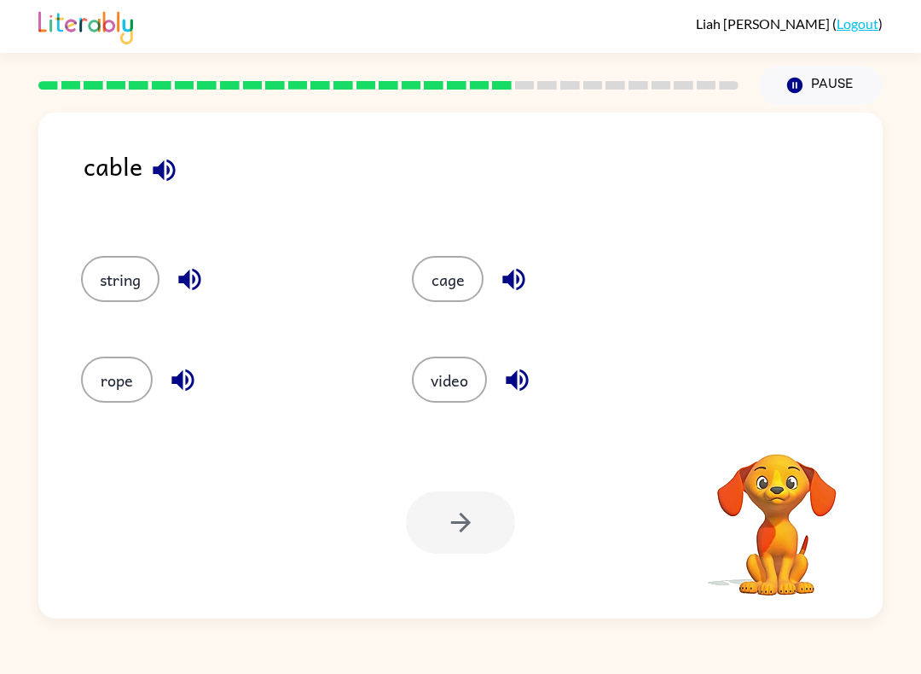
click at [166, 168] on icon "button" at bounding box center [164, 170] width 22 height 22
click at [188, 155] on div "cable" at bounding box center [483, 184] width 799 height 75
click at [164, 177] on icon "button" at bounding box center [164, 170] width 30 height 30
click at [466, 271] on button "cage" at bounding box center [448, 279] width 72 height 46
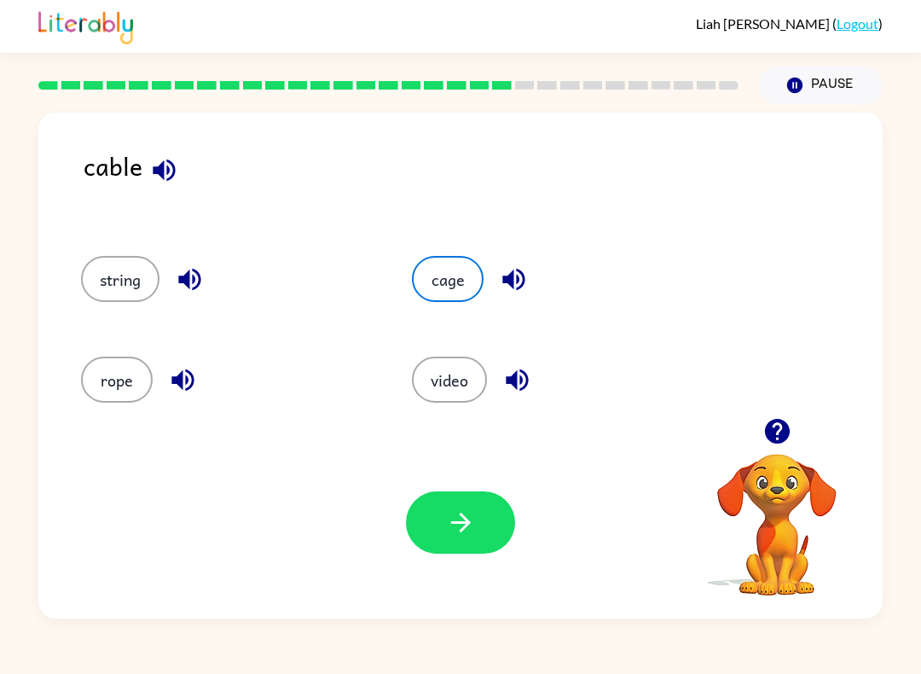
click at [465, 521] on icon "button" at bounding box center [461, 522] width 30 height 30
click at [478, 530] on div at bounding box center [460, 522] width 109 height 62
click at [460, 283] on button "cage" at bounding box center [448, 279] width 72 height 46
click at [470, 377] on button "video" at bounding box center [449, 379] width 75 height 46
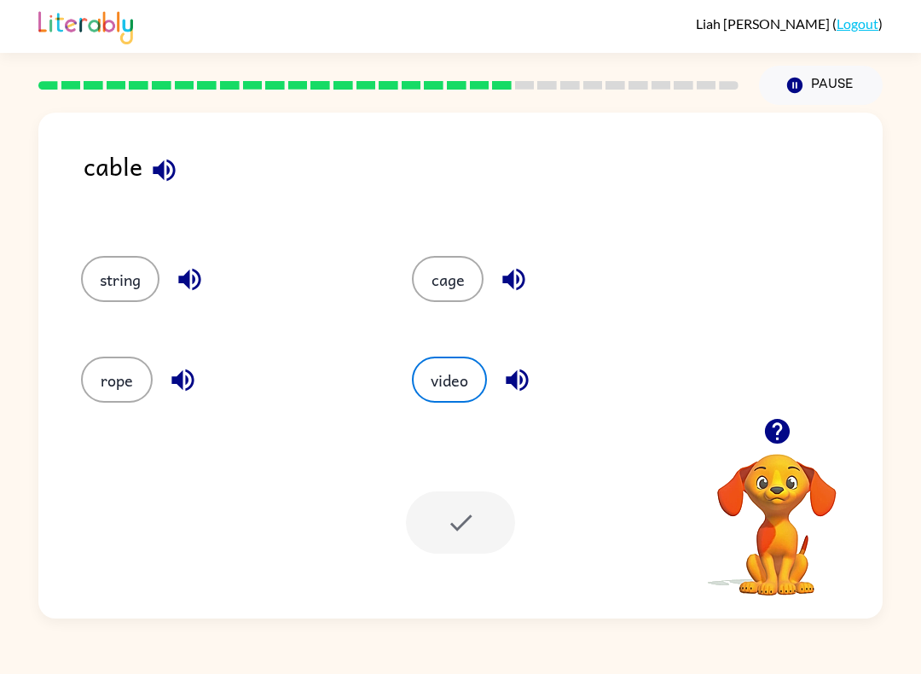
click at [466, 271] on button "cage" at bounding box center [448, 279] width 72 height 46
click at [476, 514] on div at bounding box center [460, 522] width 109 height 62
click at [475, 514] on div at bounding box center [460, 522] width 109 height 62
click at [486, 507] on div at bounding box center [460, 522] width 109 height 62
click at [860, 75] on button "Pause Pause" at bounding box center [821, 85] width 124 height 39
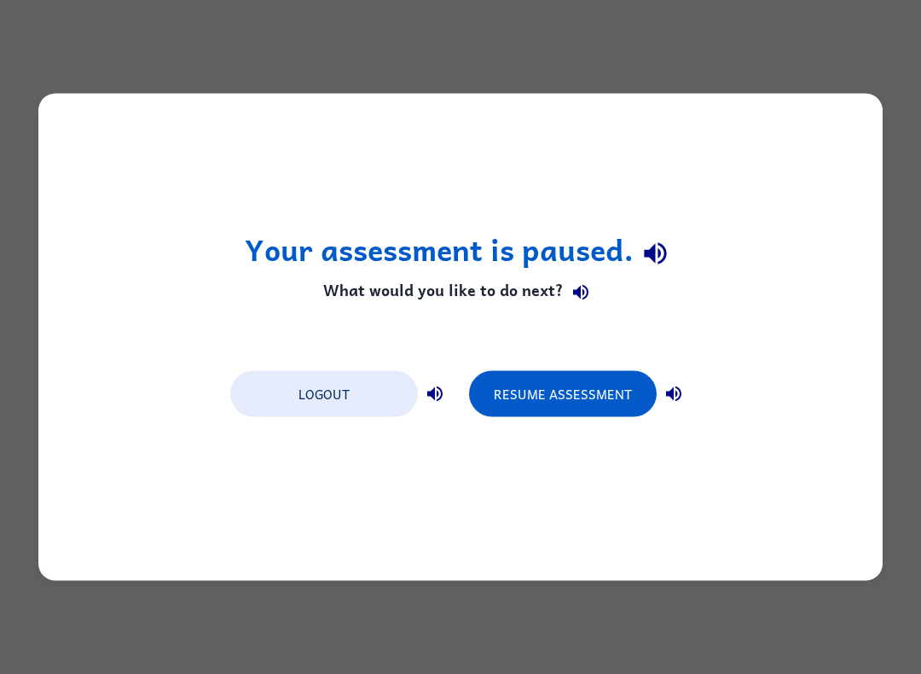
click at [587, 409] on button "Resume Assessment" at bounding box center [563, 394] width 188 height 46
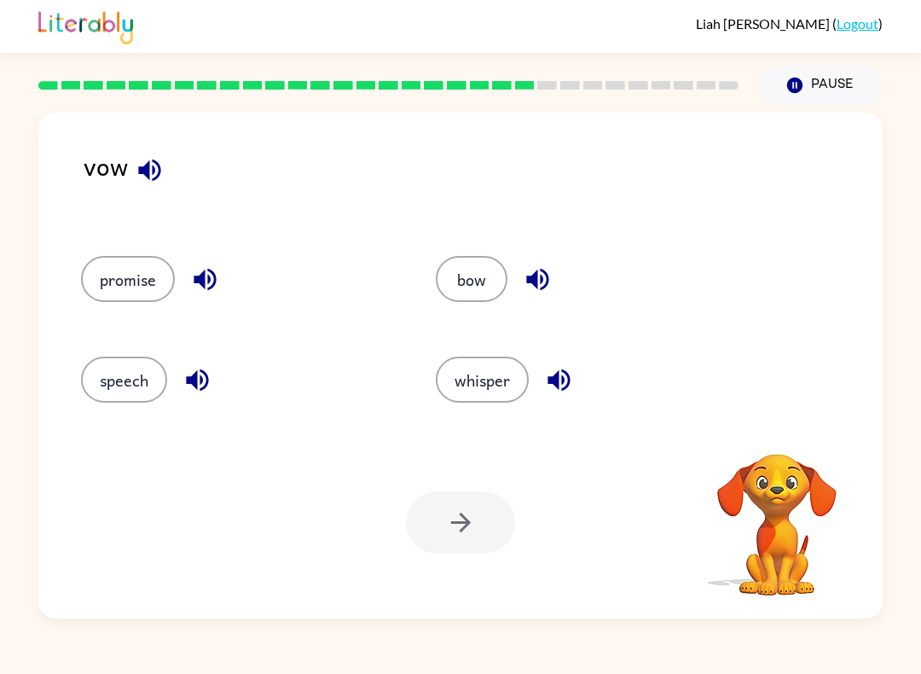
click at [156, 148] on div "vow" at bounding box center [483, 184] width 799 height 75
click at [137, 182] on icon "button" at bounding box center [150, 170] width 30 height 30
click at [479, 280] on button "bow" at bounding box center [472, 279] width 72 height 46
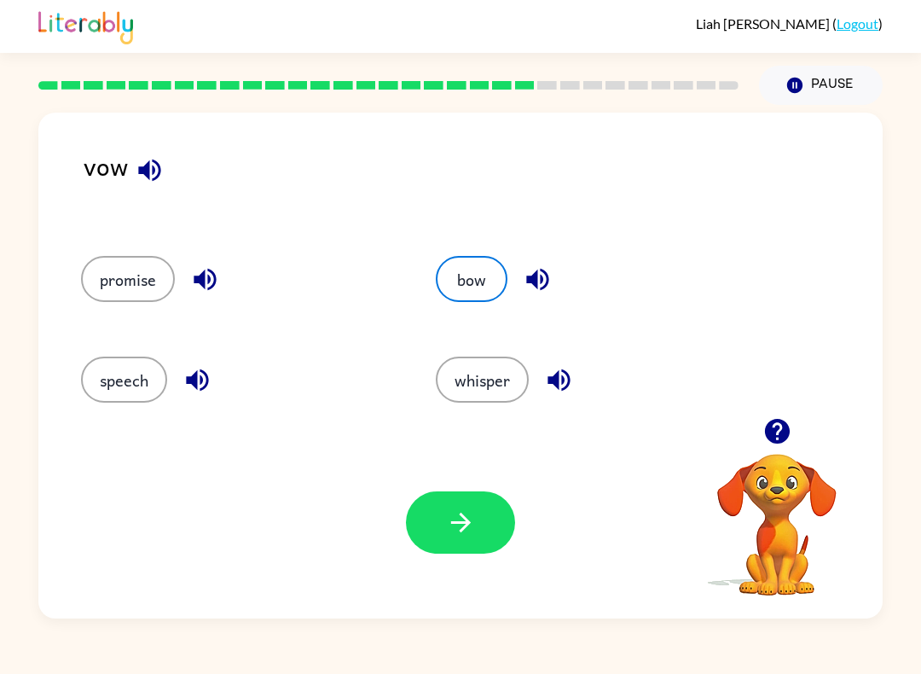
click at [488, 509] on button "button" at bounding box center [460, 522] width 109 height 62
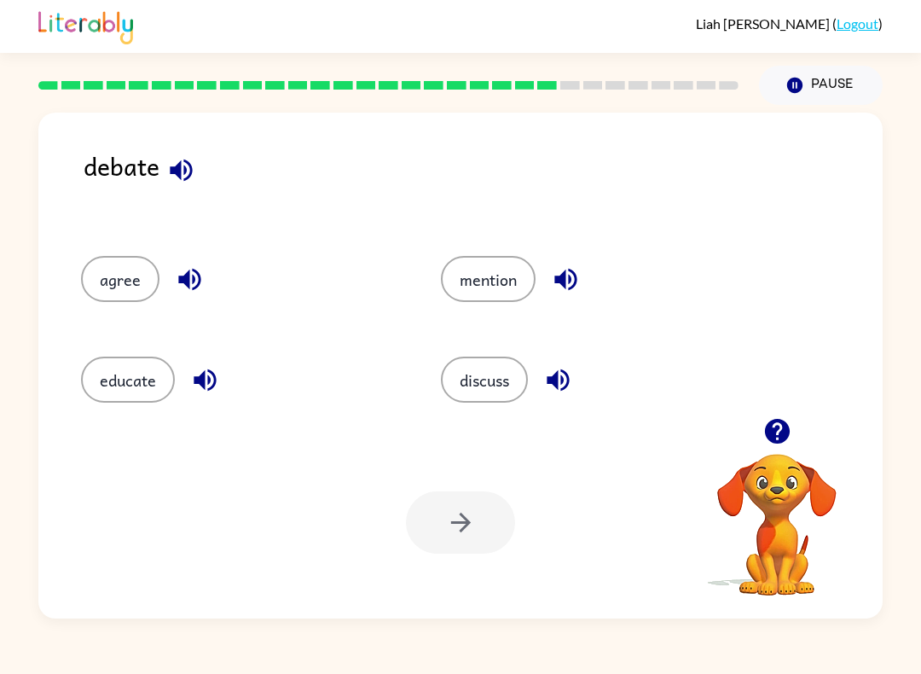
click at [176, 181] on icon "button" at bounding box center [181, 170] width 30 height 30
click at [506, 287] on button "mention" at bounding box center [488, 279] width 95 height 46
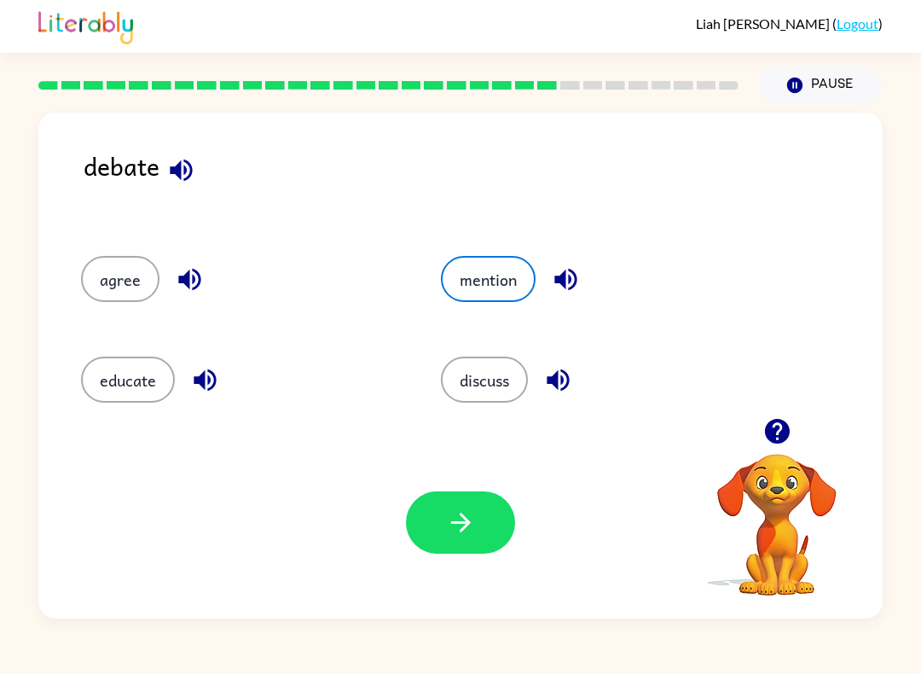
click at [454, 504] on button "button" at bounding box center [460, 522] width 109 height 62
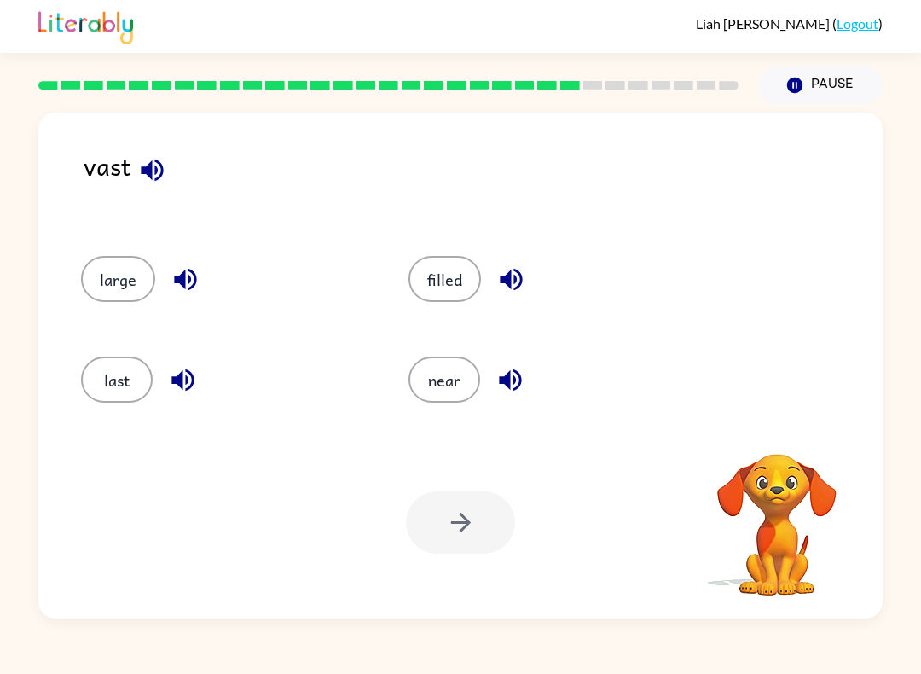
click at [164, 155] on button "button" at bounding box center [151, 169] width 43 height 43
click at [462, 295] on button "filled" at bounding box center [444, 279] width 72 height 46
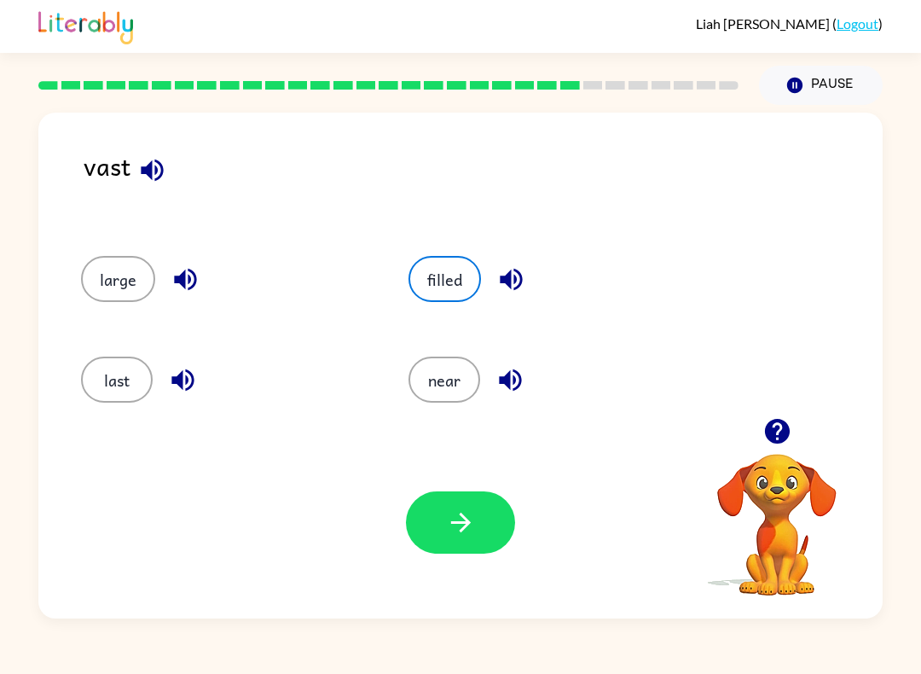
click at [461, 518] on icon "button" at bounding box center [461, 522] width 30 height 30
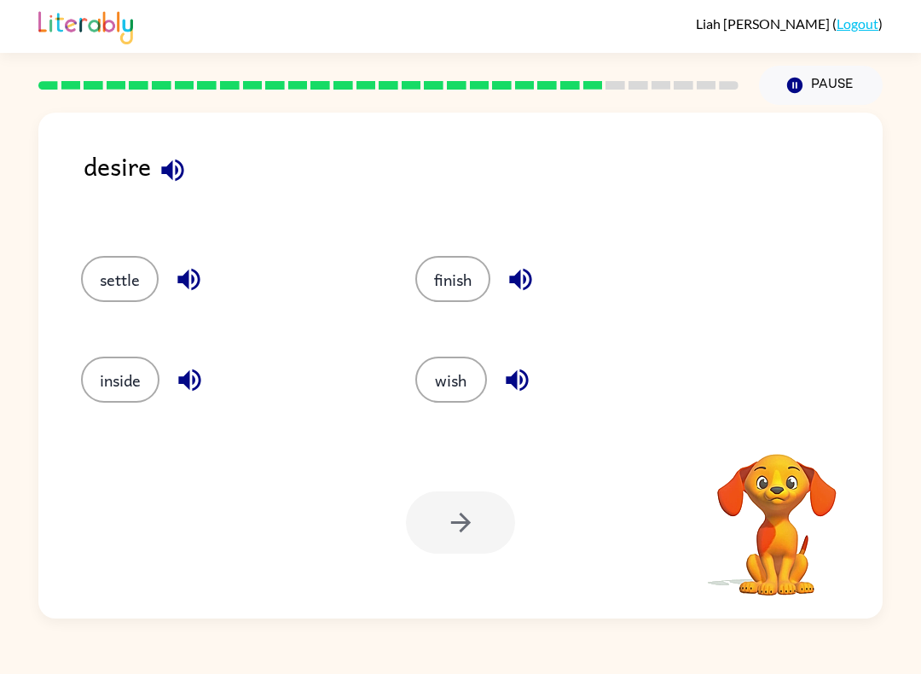
click at [182, 171] on icon "button" at bounding box center [173, 170] width 30 height 30
click at [186, 137] on div "desire settle finish inside wish Your browser must support playing .mp4 files t…" at bounding box center [460, 366] width 844 height 506
click at [154, 263] on div "settle" at bounding box center [228, 279] width 295 height 46
click at [146, 260] on button "settle" at bounding box center [120, 279] width 78 height 46
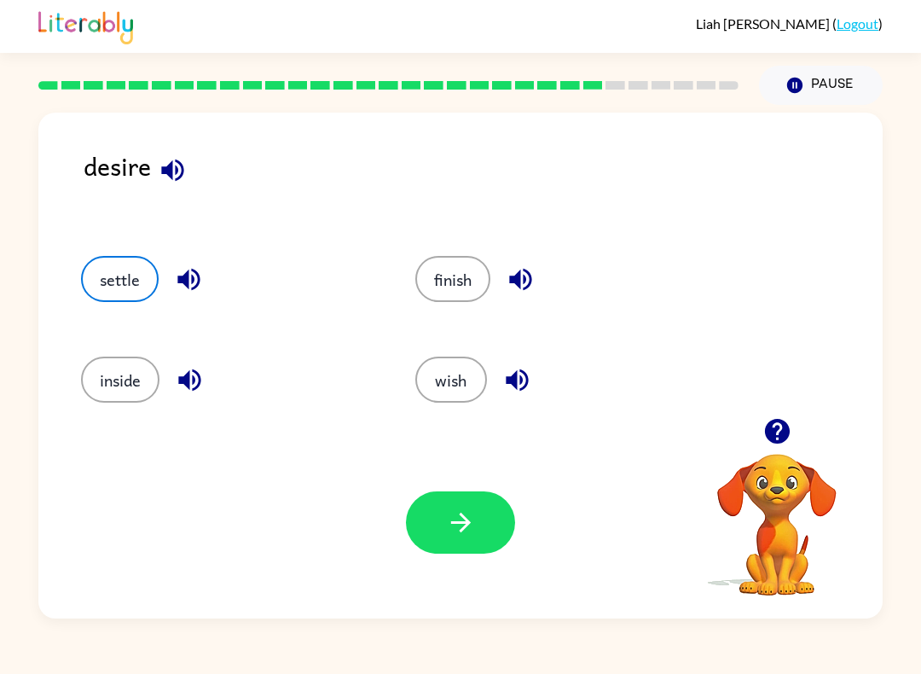
click at [444, 507] on button "button" at bounding box center [460, 522] width 109 height 62
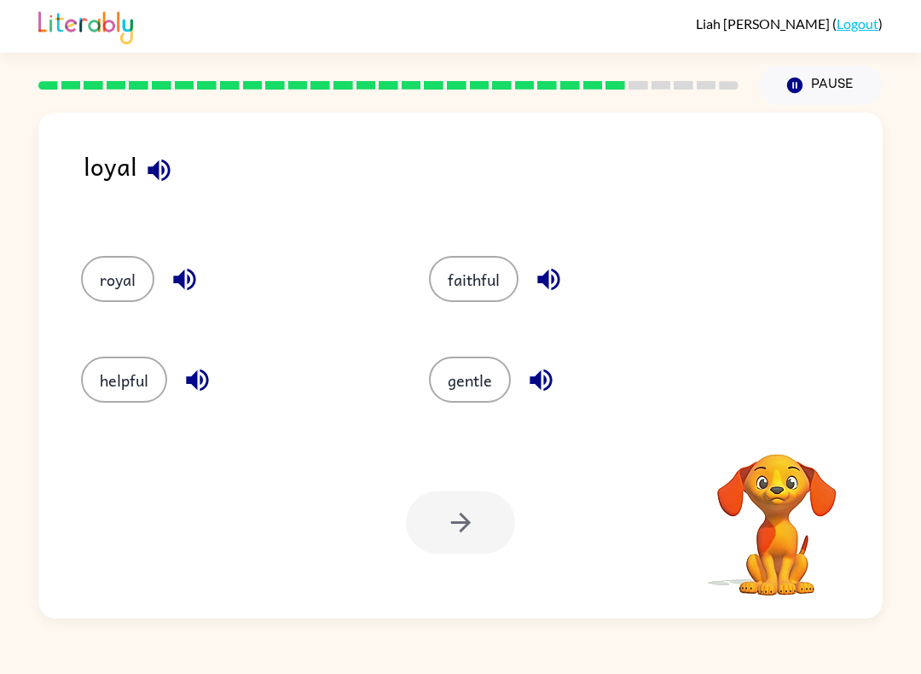
click at [176, 163] on button "button" at bounding box center [158, 169] width 43 height 43
click at [511, 421] on div "gentle" at bounding box center [571, 374] width 348 height 101
click at [490, 366] on button "gentle" at bounding box center [470, 379] width 82 height 46
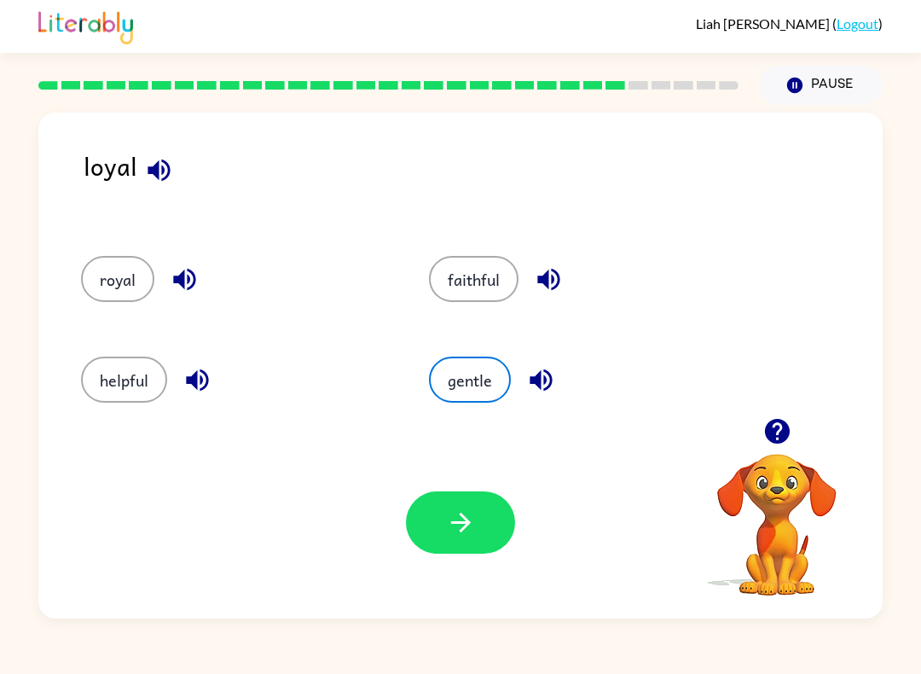
click at [483, 478] on div "Your browser must support playing .mp4 files to use Literably. Please try using…" at bounding box center [460, 522] width 844 height 192
click at [481, 505] on button "button" at bounding box center [460, 522] width 109 height 62
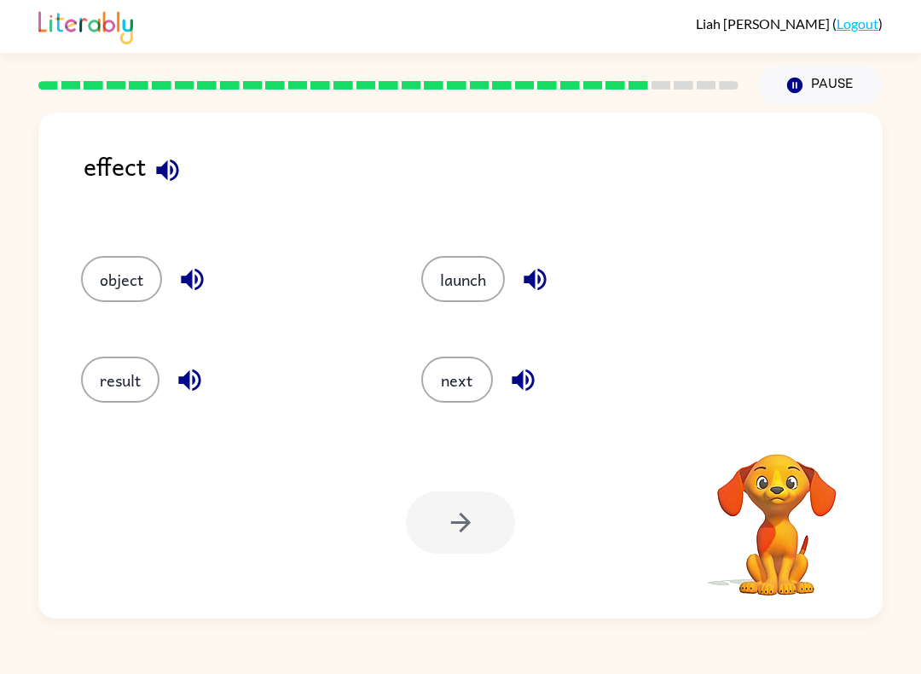
click at [165, 167] on icon "button" at bounding box center [167, 170] width 22 height 22
click at [151, 278] on button "object" at bounding box center [121, 279] width 81 height 46
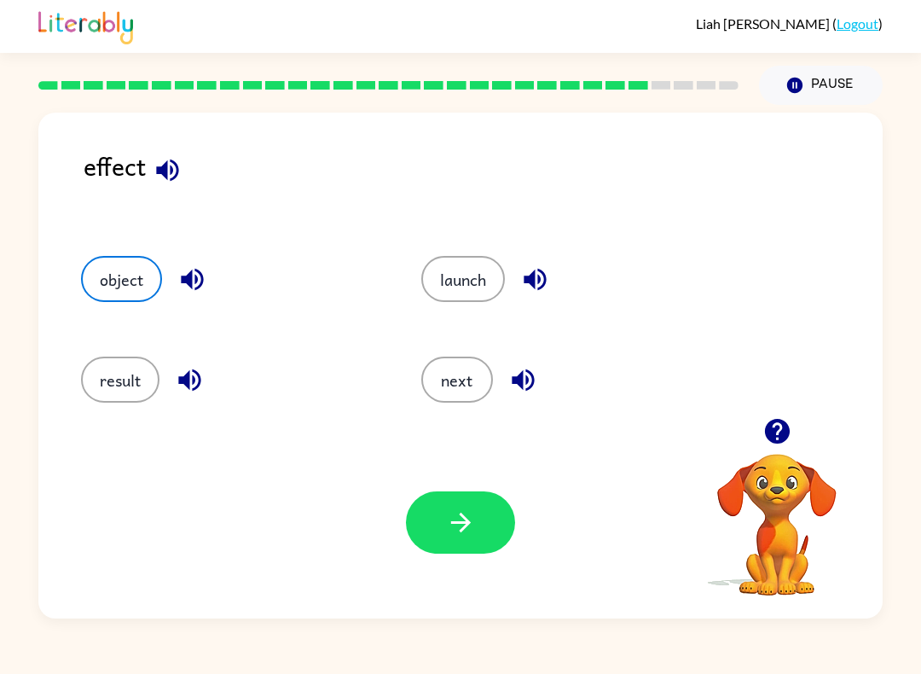
click at [484, 520] on button "button" at bounding box center [460, 522] width 109 height 62
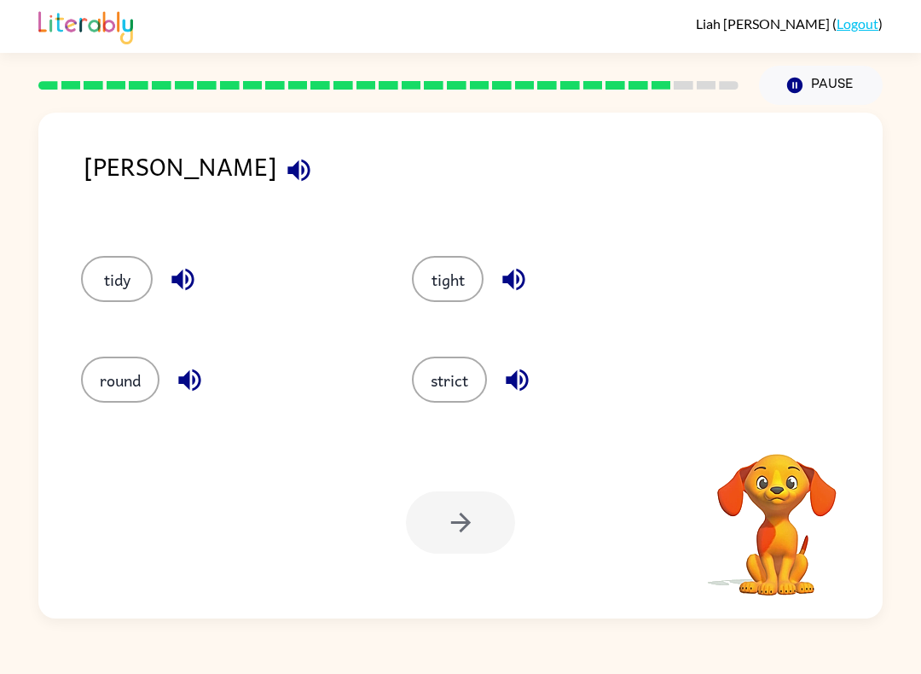
click at [284, 165] on icon "button" at bounding box center [299, 170] width 30 height 30
click at [277, 152] on button "button" at bounding box center [298, 169] width 43 height 43
click at [472, 394] on button "strict" at bounding box center [449, 379] width 75 height 46
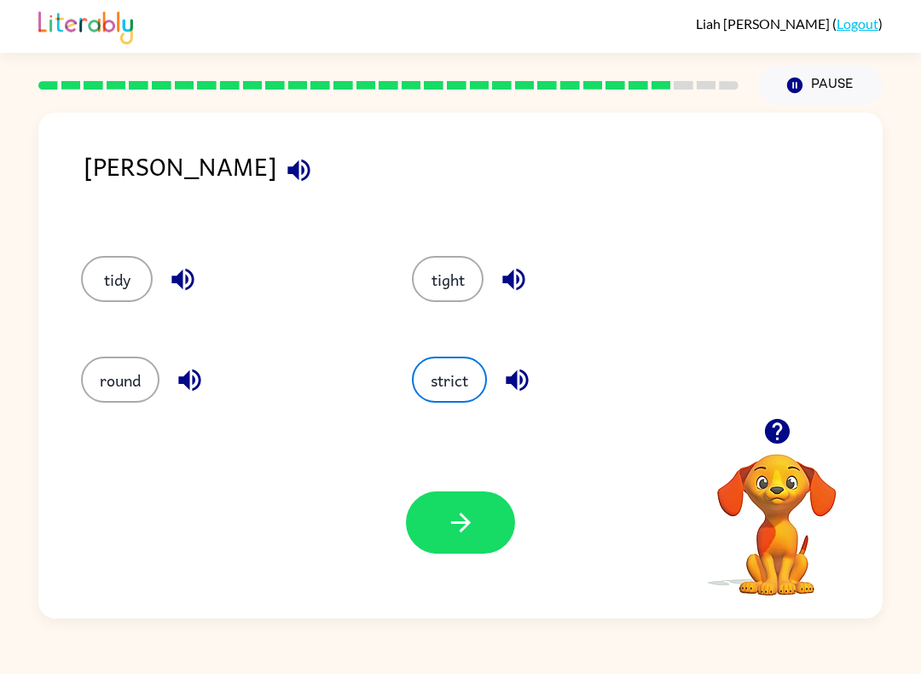
click at [471, 515] on icon "button" at bounding box center [461, 522] width 30 height 30
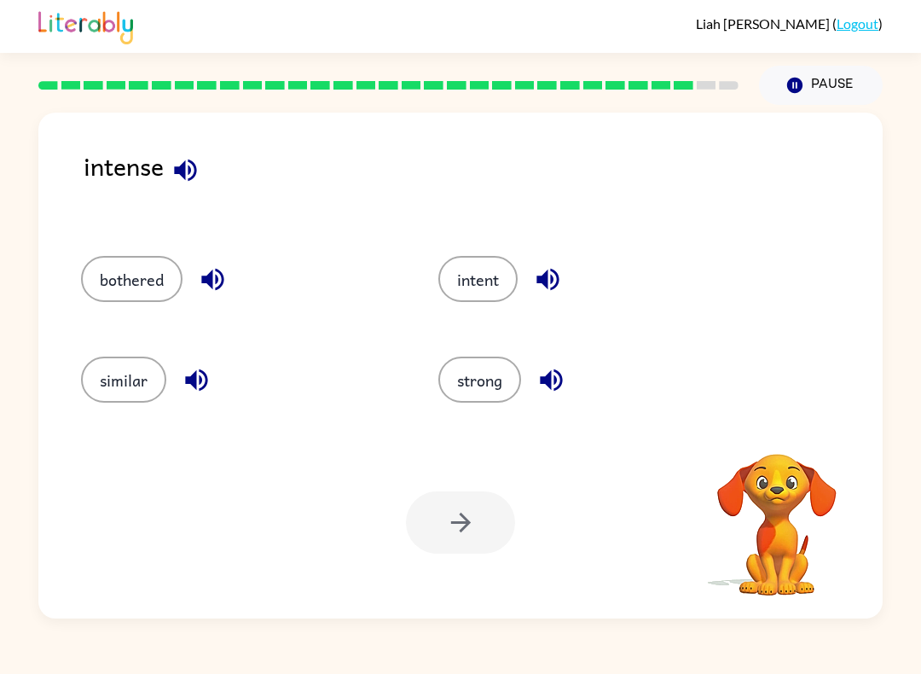
click at [188, 169] on icon "button" at bounding box center [186, 170] width 30 height 30
click at [172, 278] on button "bothered" at bounding box center [131, 279] width 101 height 46
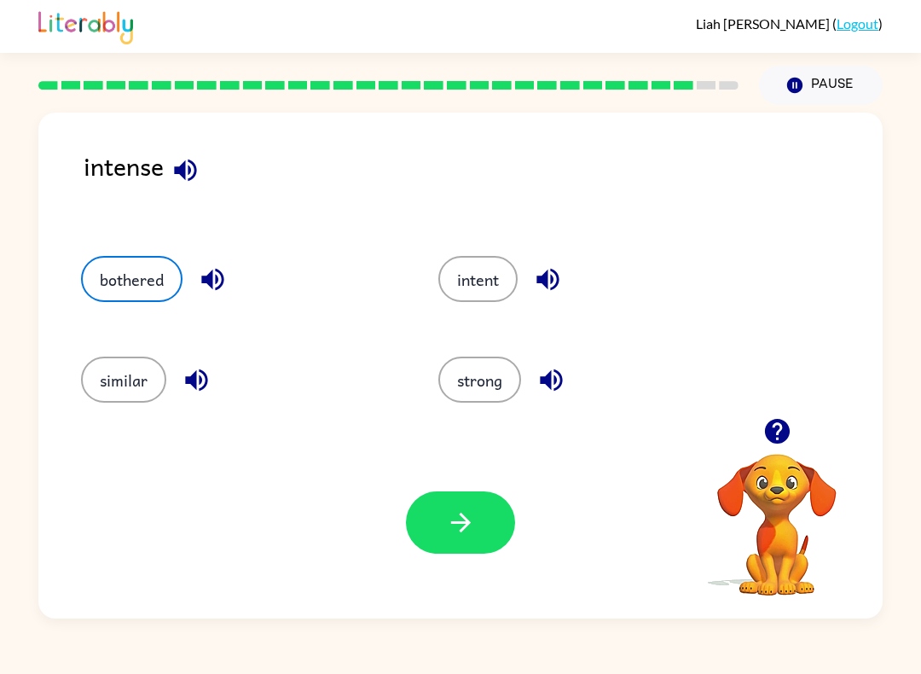
click at [467, 524] on icon "button" at bounding box center [460, 522] width 20 height 20
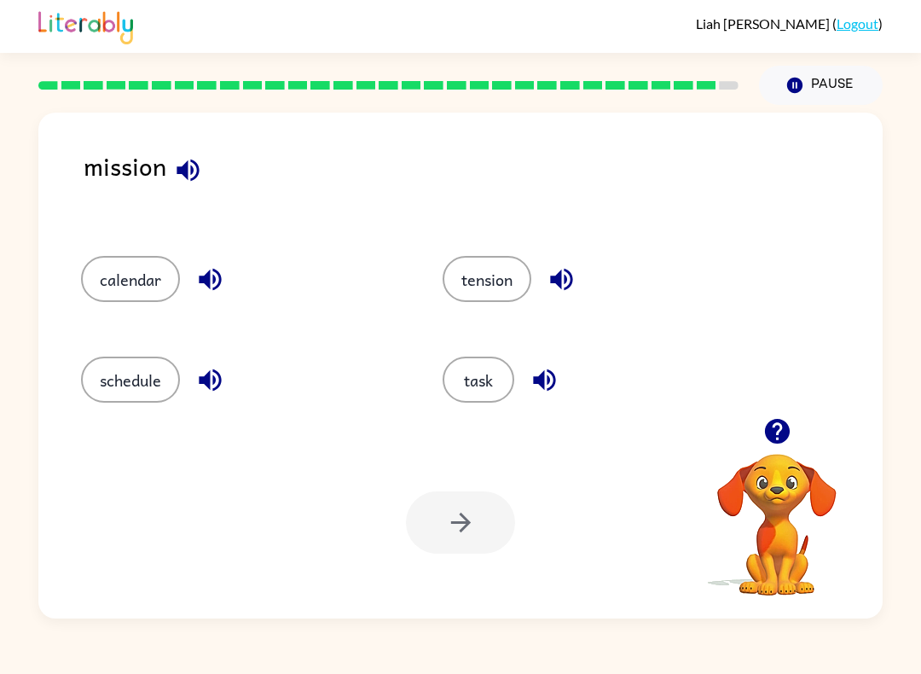
click at [491, 396] on button "task" at bounding box center [479, 379] width 72 height 46
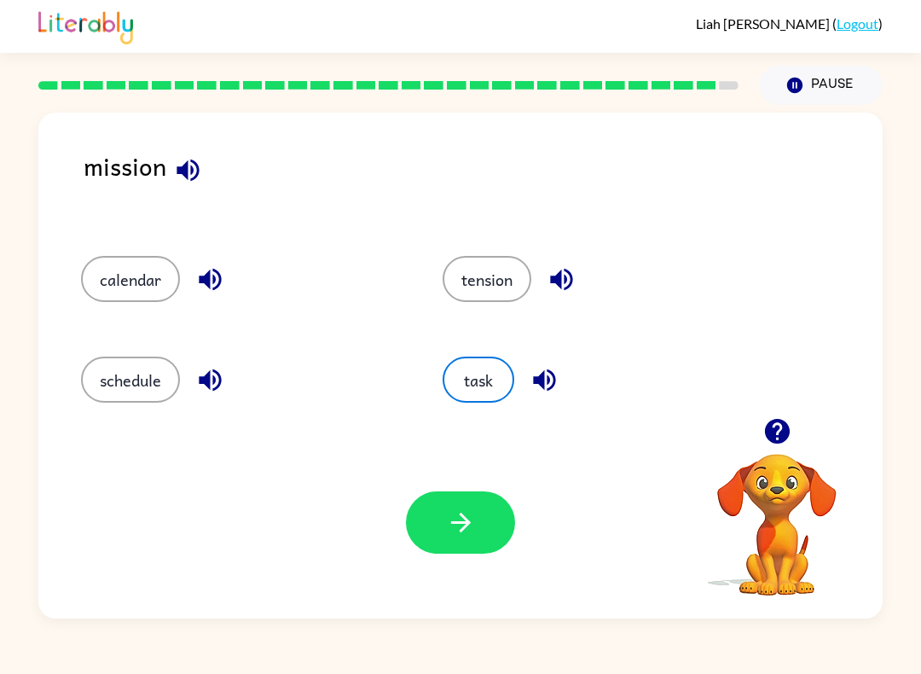
click at [484, 501] on button "button" at bounding box center [460, 522] width 109 height 62
